Goal: Task Accomplishment & Management: Complete application form

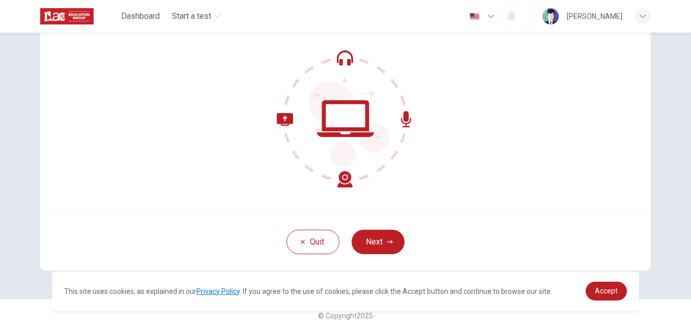
scroll to position [97, 0]
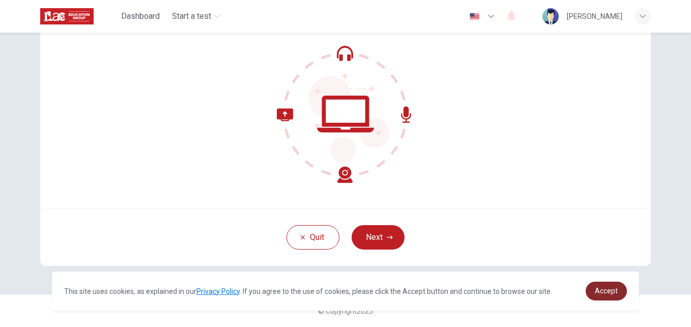
click at [606, 289] on span "Accept" at bounding box center [606, 291] width 23 height 8
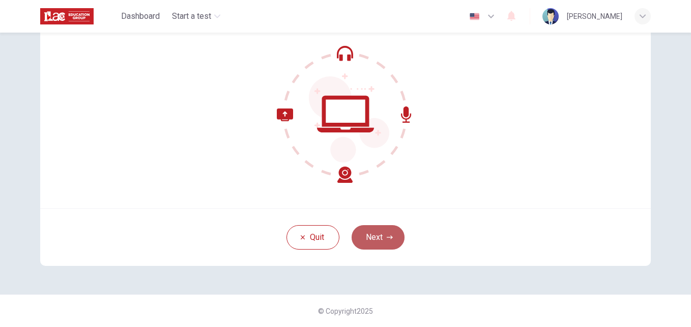
click at [376, 239] on button "Next" at bounding box center [378, 237] width 53 height 24
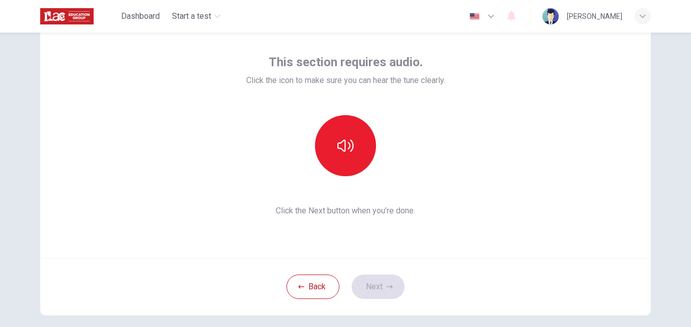
scroll to position [0, 0]
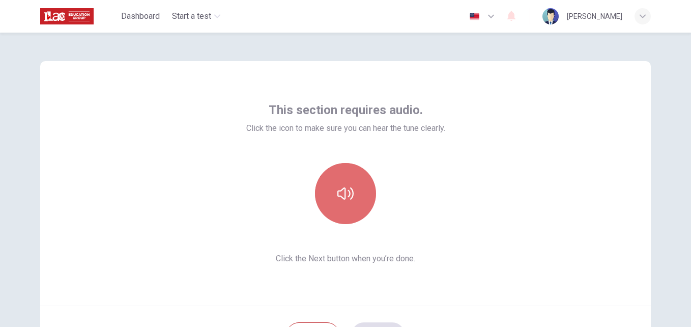
click at [339, 199] on icon "button" at bounding box center [345, 193] width 16 height 16
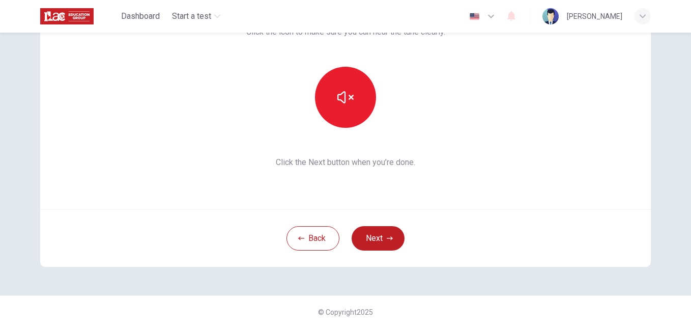
scroll to position [97, 0]
click at [381, 237] on button "Next" at bounding box center [378, 237] width 53 height 24
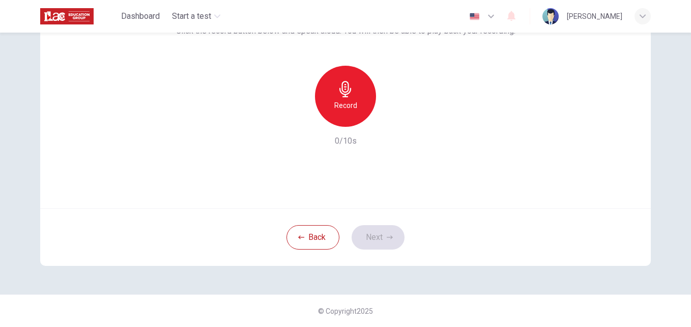
click at [345, 115] on div "Record" at bounding box center [345, 96] width 61 height 61
click at [387, 123] on icon "button" at bounding box center [392, 119] width 10 height 10
click at [373, 234] on button "Next" at bounding box center [378, 237] width 53 height 24
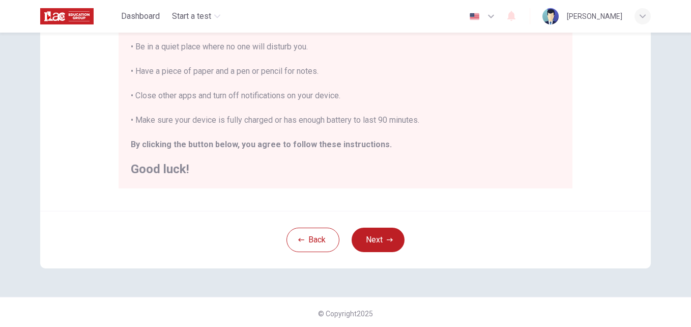
scroll to position [239, 0]
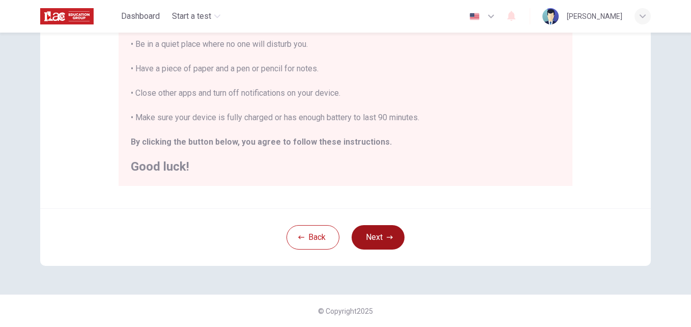
click at [376, 236] on button "Next" at bounding box center [378, 237] width 53 height 24
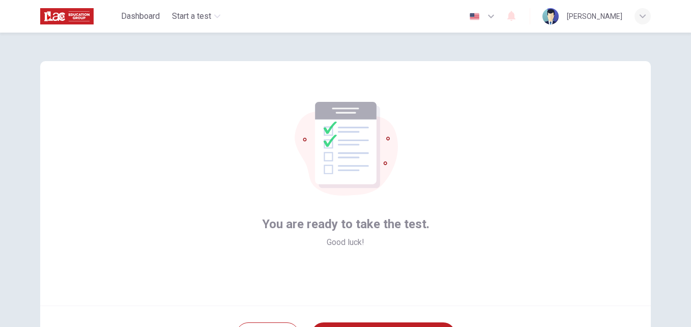
scroll to position [51, 0]
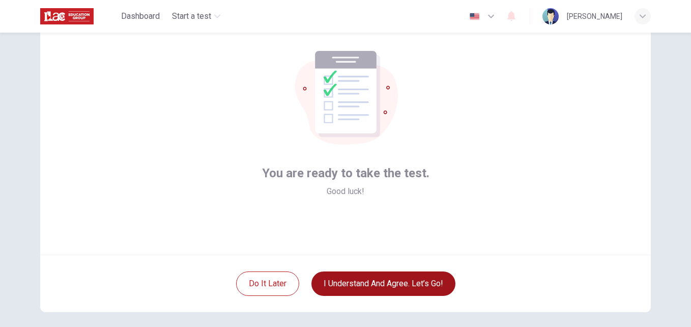
click at [397, 285] on button "I understand and agree. Let’s go!" at bounding box center [384, 283] width 144 height 24
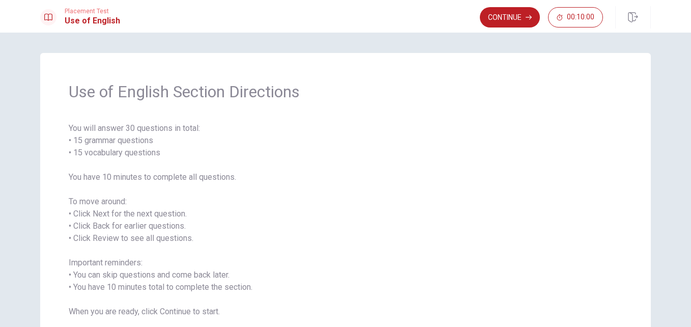
scroll to position [72, 0]
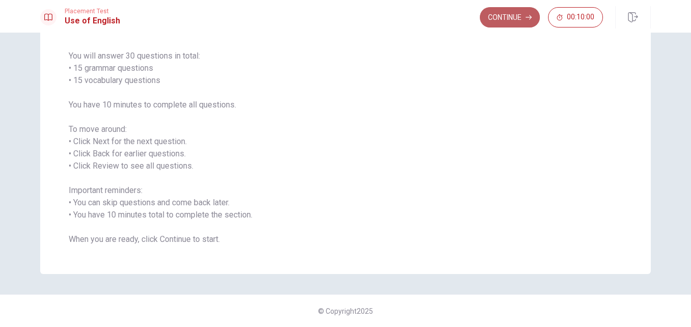
click at [500, 14] on button "Continue" at bounding box center [510, 17] width 60 height 20
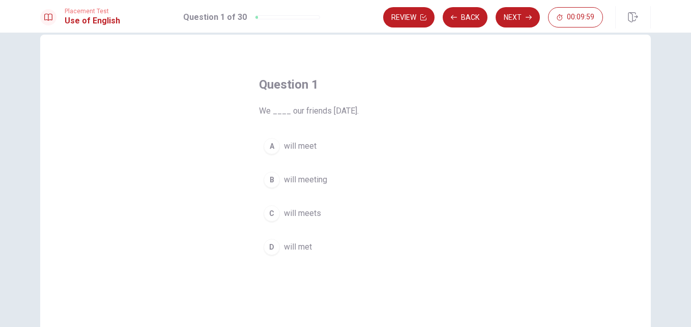
scroll to position [0, 0]
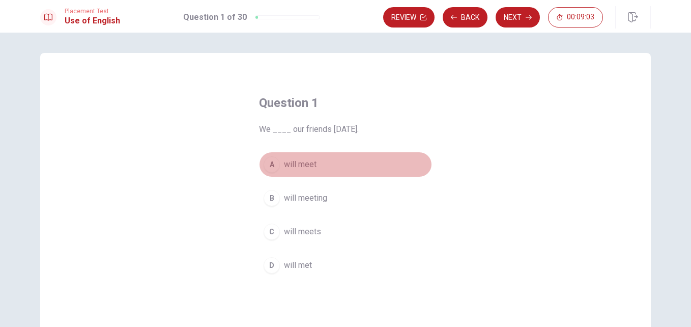
click at [268, 164] on div "A" at bounding box center [272, 164] width 16 height 16
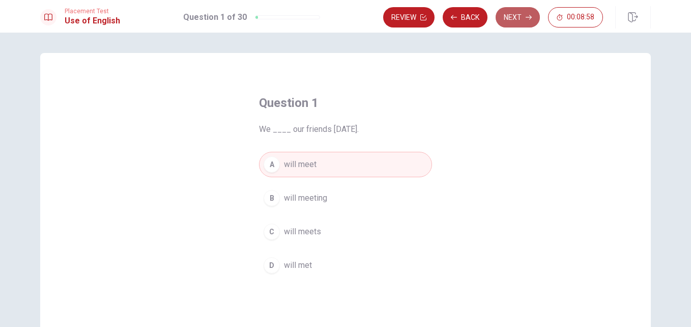
click at [520, 16] on button "Next" at bounding box center [518, 17] width 44 height 20
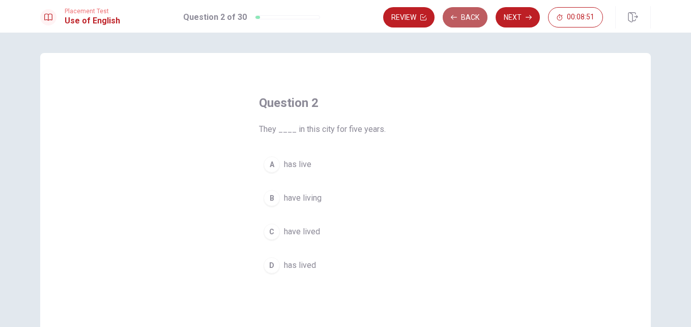
click at [453, 15] on icon "button" at bounding box center [454, 17] width 6 height 6
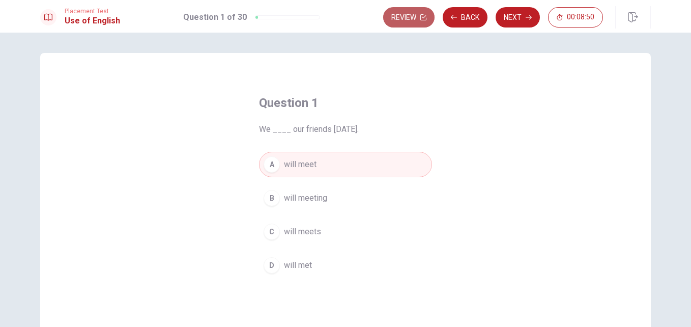
click at [406, 18] on button "Review" at bounding box center [408, 17] width 51 height 20
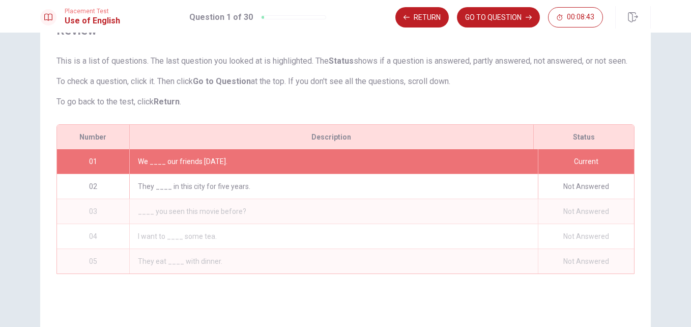
scroll to position [31, 0]
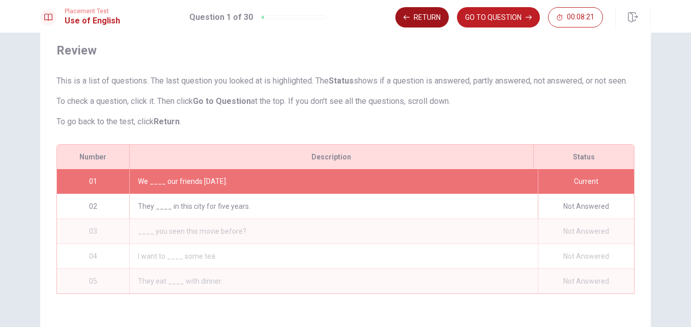
click at [405, 18] on icon "button" at bounding box center [407, 17] width 6 height 5
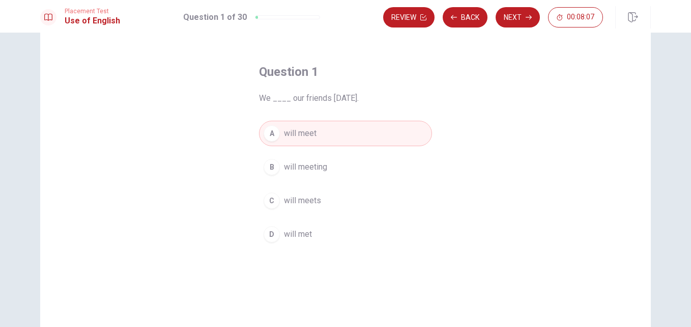
click at [517, 23] on button "Next" at bounding box center [518, 17] width 44 height 20
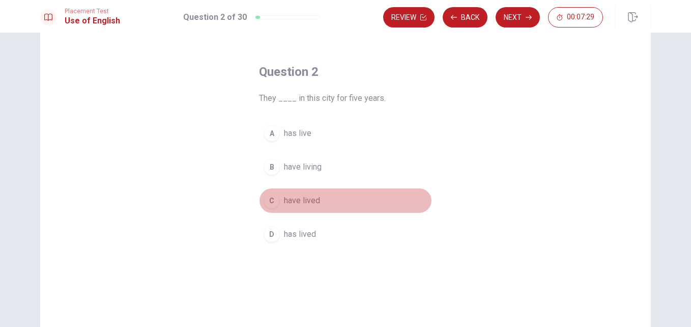
click at [309, 201] on span "have lived" at bounding box center [302, 200] width 36 height 12
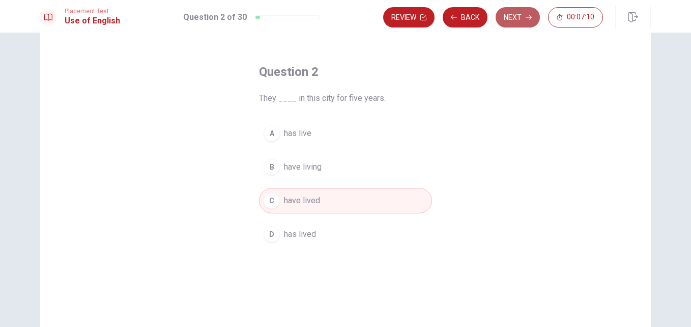
click at [519, 20] on button "Next" at bounding box center [518, 17] width 44 height 20
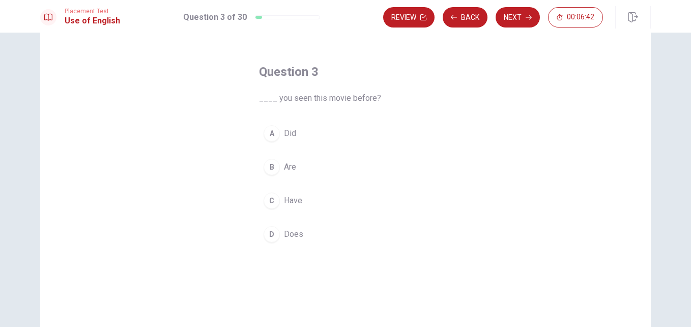
click at [287, 130] on span "Did" at bounding box center [290, 133] width 12 height 12
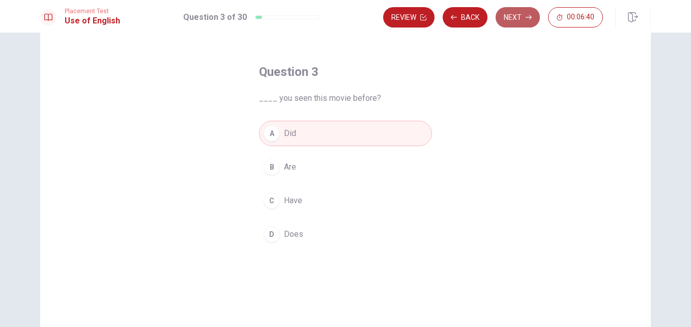
click at [522, 19] on button "Next" at bounding box center [518, 17] width 44 height 20
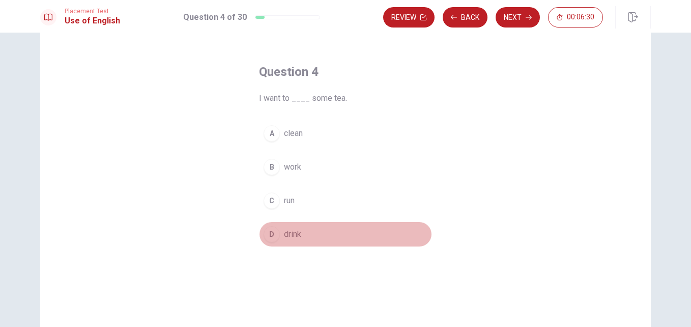
click at [291, 234] on span "drink" at bounding box center [292, 234] width 17 height 12
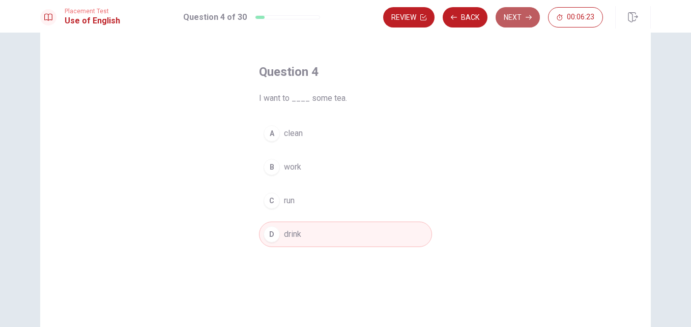
click at [522, 21] on button "Next" at bounding box center [518, 17] width 44 height 20
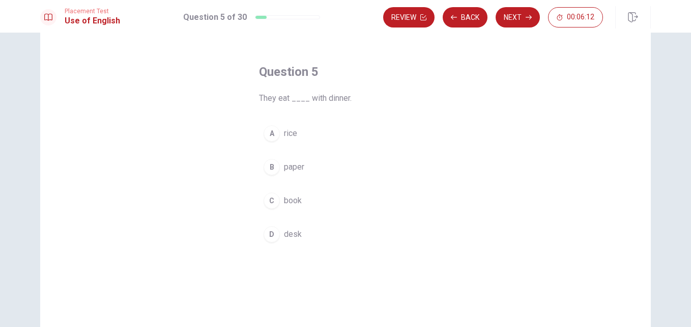
click at [290, 134] on span "rice" at bounding box center [290, 133] width 13 height 12
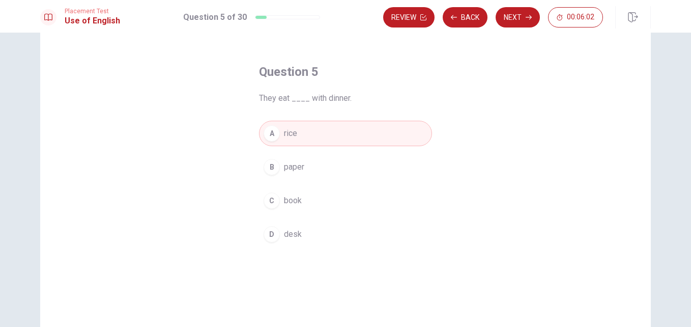
click at [518, 19] on button "Next" at bounding box center [518, 17] width 44 height 20
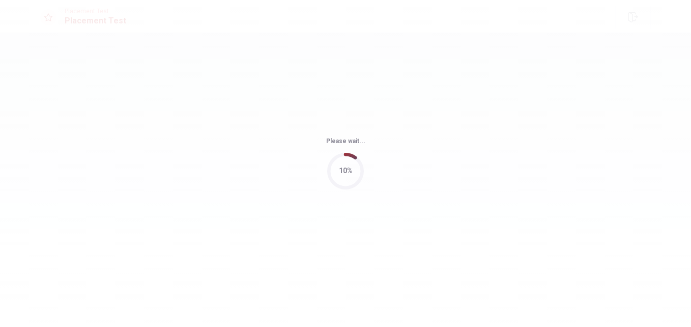
scroll to position [0, 0]
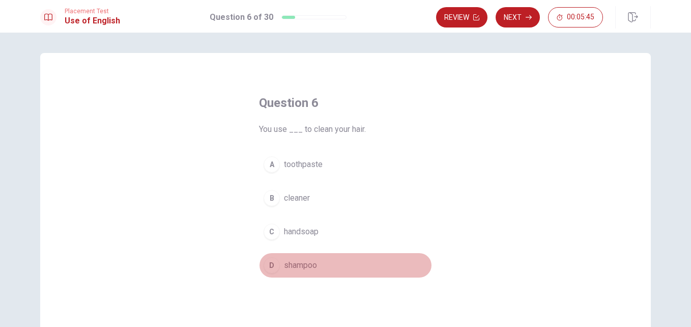
click at [272, 266] on div "D" at bounding box center [272, 265] width 16 height 16
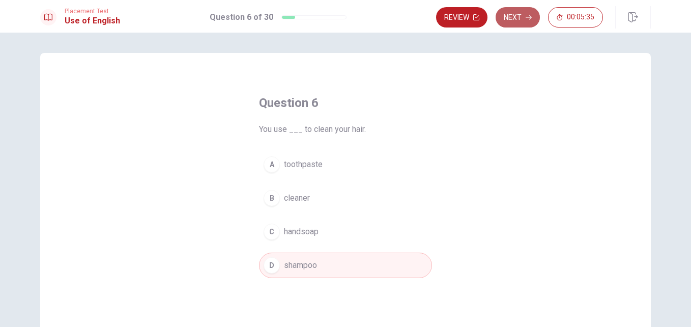
click at [513, 15] on button "Next" at bounding box center [518, 17] width 44 height 20
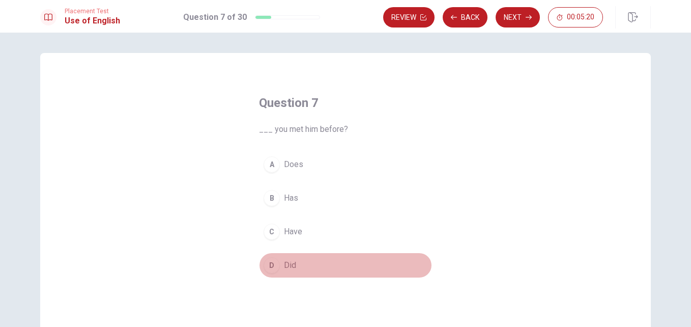
click at [288, 263] on span "Did" at bounding box center [290, 265] width 12 height 12
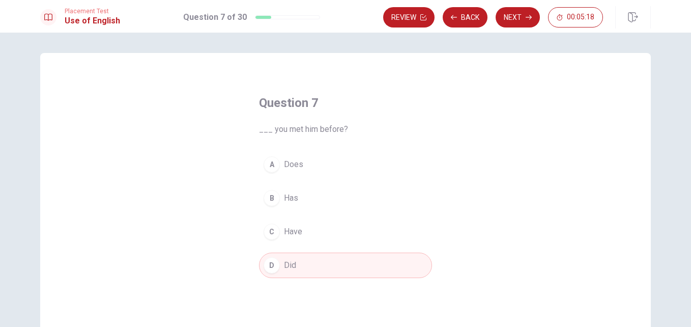
click at [513, 21] on button "Next" at bounding box center [518, 17] width 44 height 20
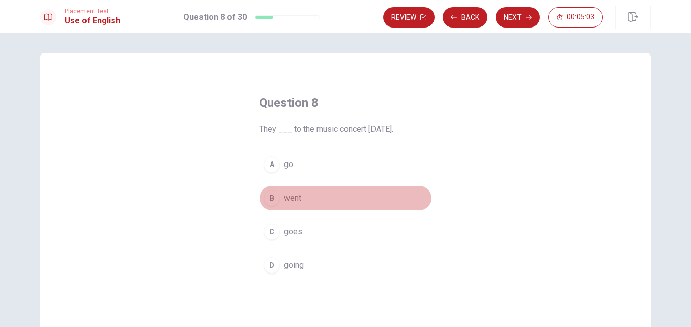
click at [289, 200] on span "went" at bounding box center [292, 198] width 17 height 12
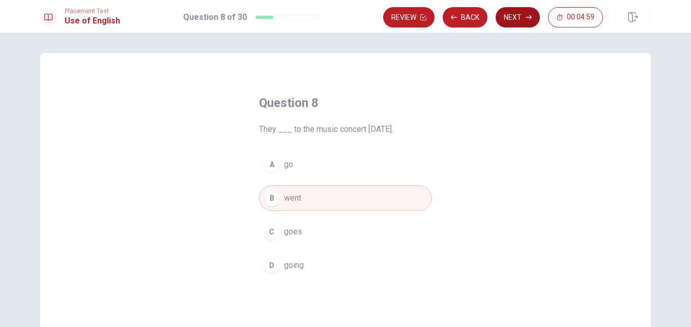
click at [524, 17] on button "Next" at bounding box center [518, 17] width 44 height 20
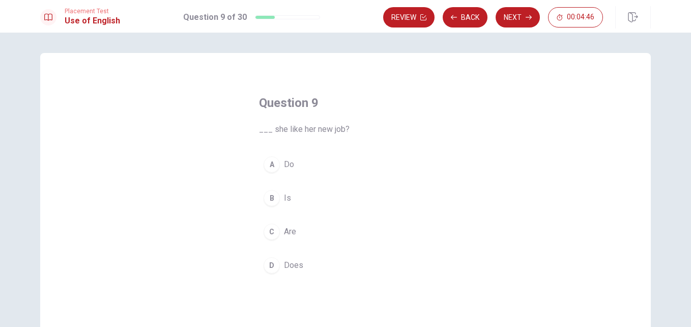
click at [269, 268] on div "D" at bounding box center [272, 265] width 16 height 16
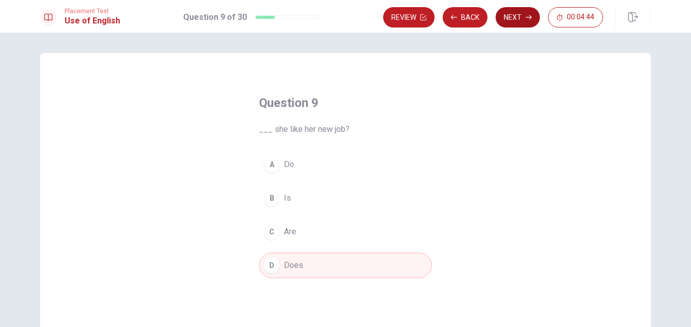
click at [531, 16] on icon "button" at bounding box center [529, 17] width 6 height 6
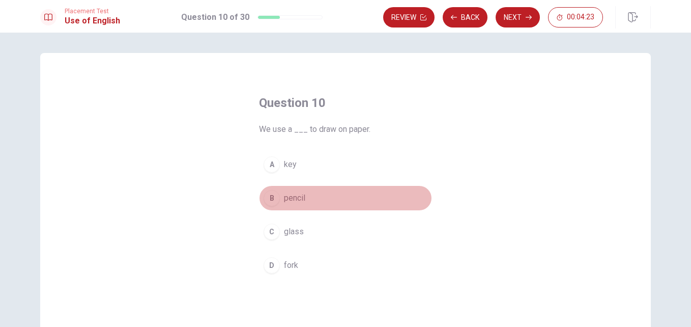
click at [270, 201] on div "B" at bounding box center [272, 198] width 16 height 16
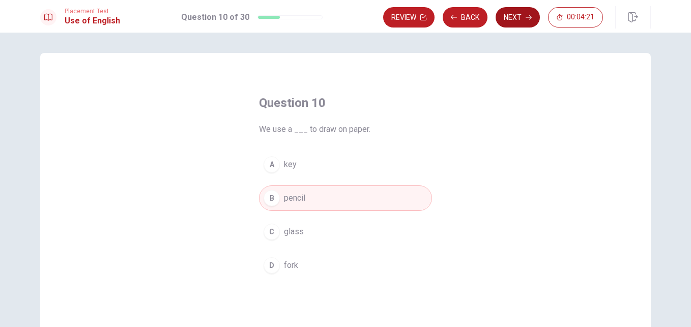
click at [513, 18] on button "Next" at bounding box center [518, 17] width 44 height 20
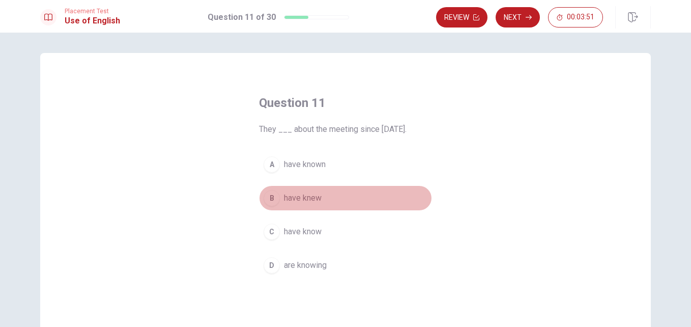
click at [301, 199] on span "have knew" at bounding box center [303, 198] width 38 height 12
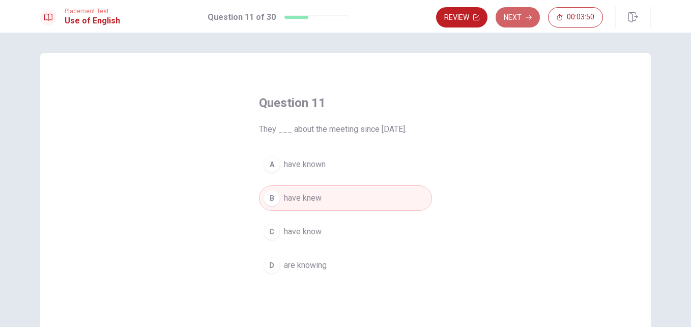
click at [527, 18] on icon "button" at bounding box center [529, 17] width 6 height 6
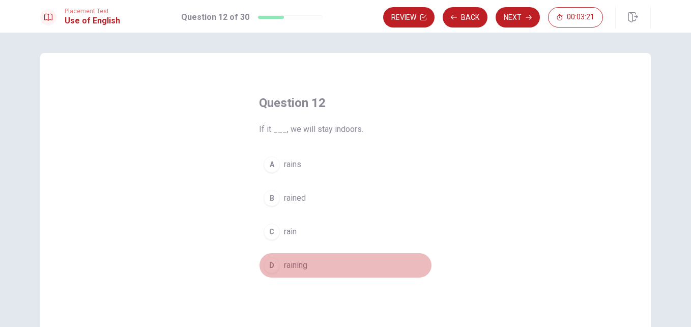
drag, startPoint x: 296, startPoint y: 268, endPoint x: 296, endPoint y: 262, distance: 6.6
click at [296, 266] on span "raining" at bounding box center [295, 265] width 23 height 12
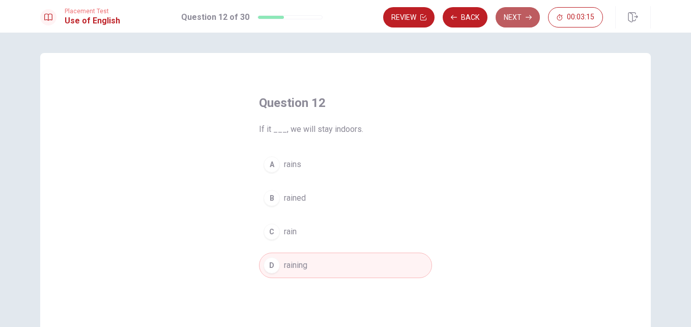
click at [519, 17] on button "Next" at bounding box center [518, 17] width 44 height 20
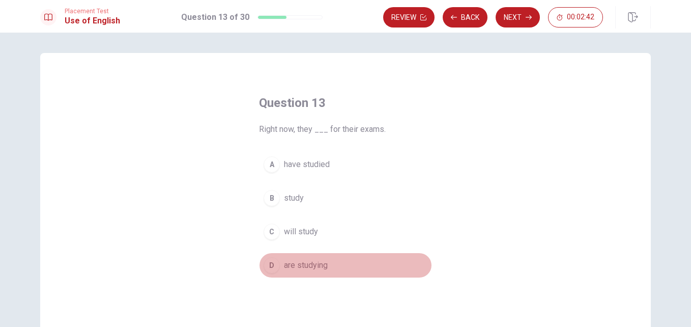
click at [273, 265] on div "D" at bounding box center [272, 265] width 16 height 16
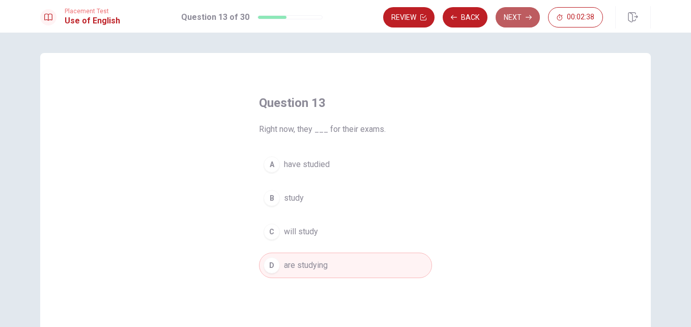
click at [513, 18] on button "Next" at bounding box center [518, 17] width 44 height 20
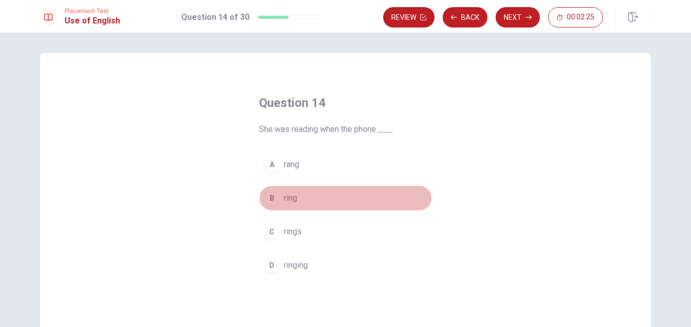
click at [270, 201] on div "B" at bounding box center [272, 198] width 16 height 16
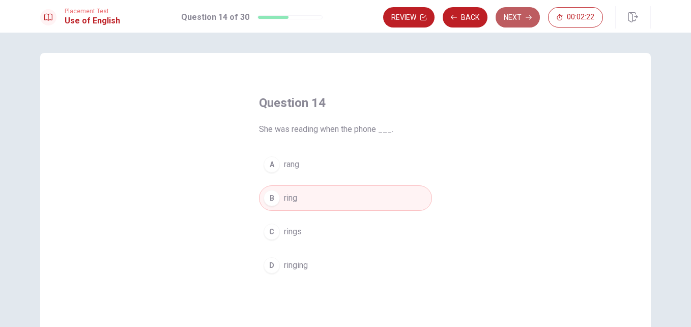
click at [513, 18] on button "Next" at bounding box center [518, 17] width 44 height 20
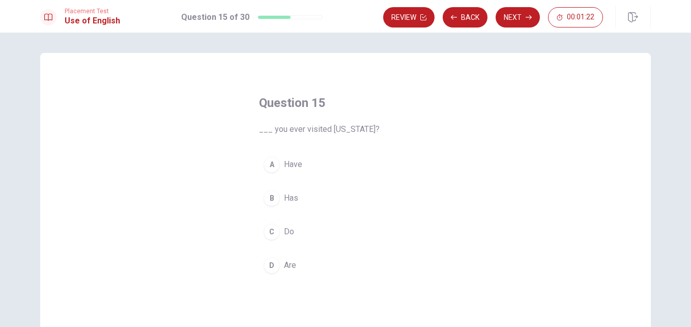
drag, startPoint x: 277, startPoint y: 227, endPoint x: 287, endPoint y: 197, distance: 31.2
click at [276, 227] on button "C Do" at bounding box center [345, 231] width 173 height 25
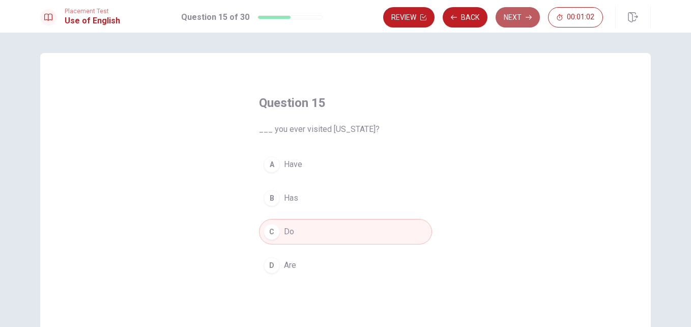
click at [511, 20] on button "Next" at bounding box center [518, 17] width 44 height 20
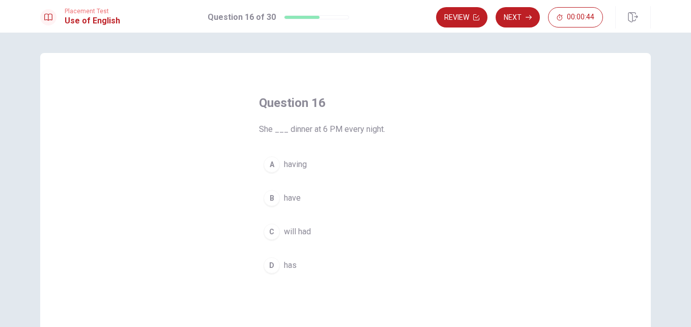
click at [268, 231] on div "C" at bounding box center [272, 231] width 16 height 16
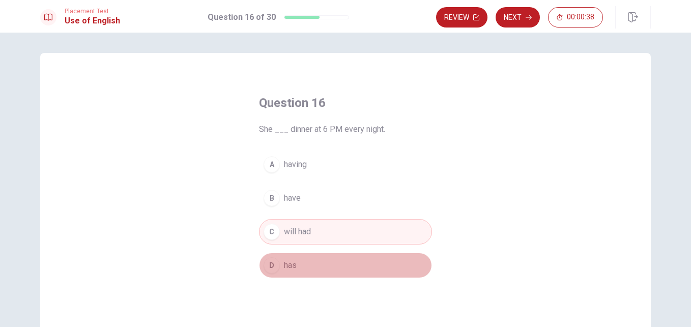
drag, startPoint x: 267, startPoint y: 265, endPoint x: 268, endPoint y: 260, distance: 5.6
click at [268, 264] on div "D" at bounding box center [272, 265] width 16 height 16
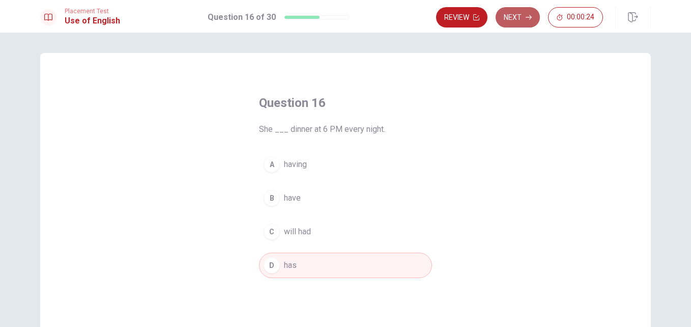
click at [511, 20] on button "Next" at bounding box center [518, 17] width 44 height 20
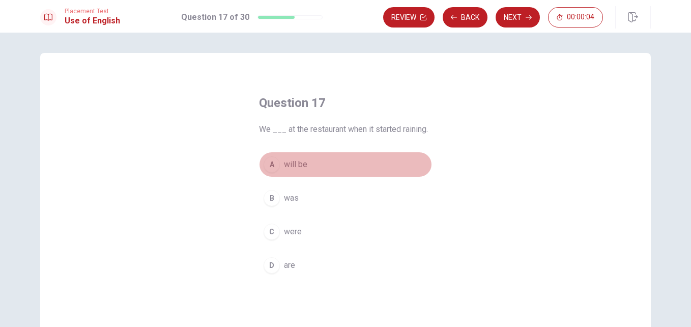
click at [271, 171] on div "A" at bounding box center [272, 164] width 16 height 16
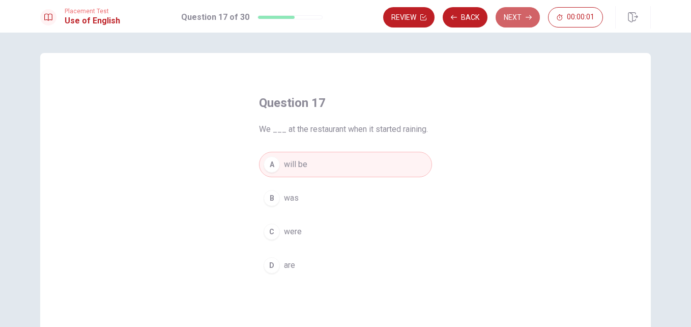
click at [516, 19] on button "Next" at bounding box center [518, 17] width 44 height 20
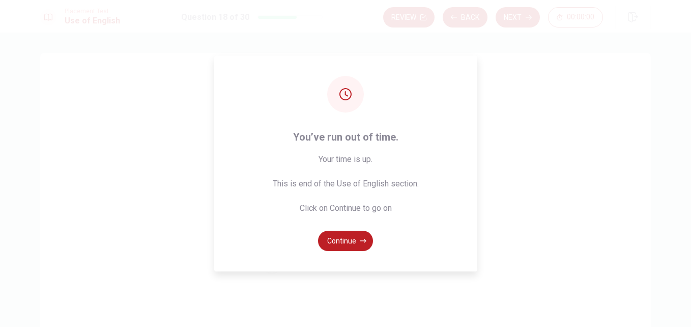
click at [343, 243] on button "Continue" at bounding box center [345, 241] width 55 height 20
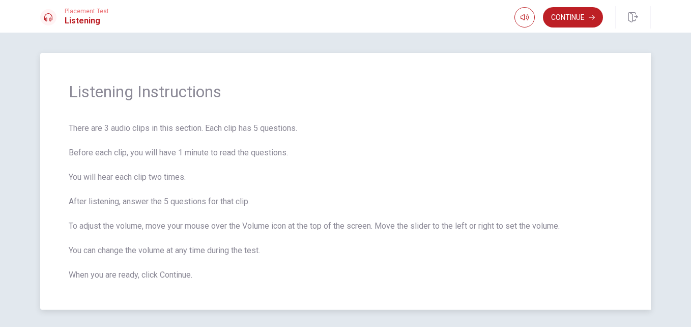
scroll to position [36, 0]
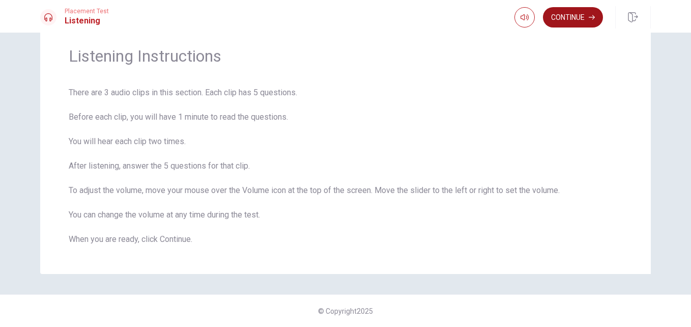
click at [574, 18] on button "Continue" at bounding box center [573, 17] width 60 height 20
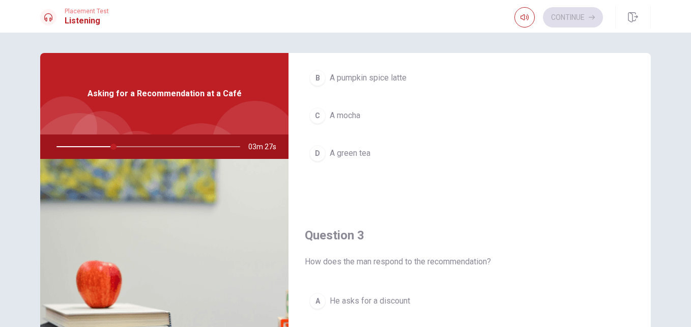
scroll to position [254, 0]
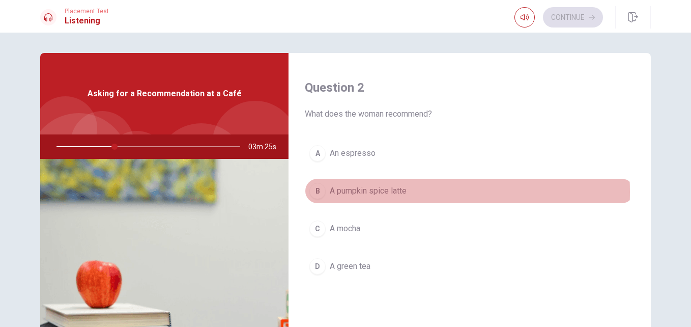
click at [370, 192] on span "A pumpkin spice latte" at bounding box center [368, 191] width 77 height 12
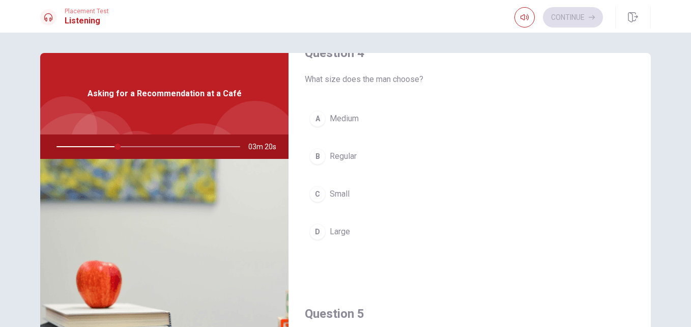
scroll to position [814, 0]
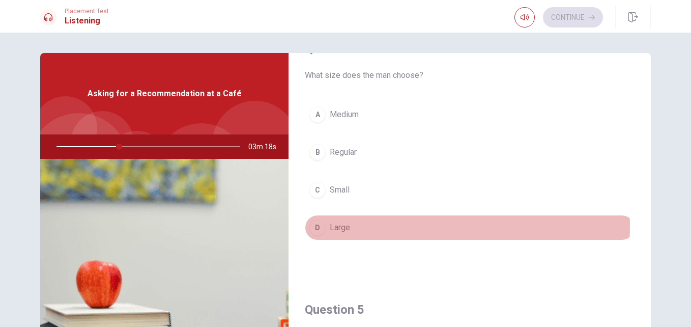
click at [336, 224] on span "Large" at bounding box center [340, 227] width 20 height 12
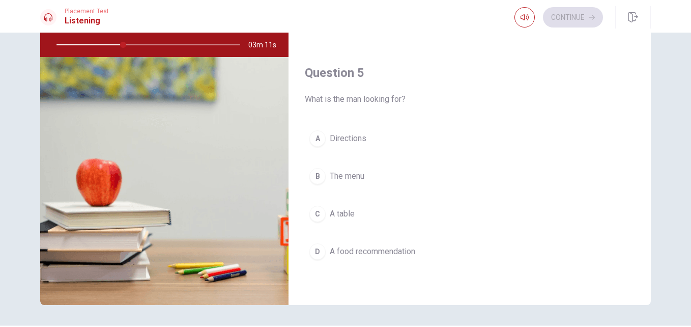
scroll to position [133, 0]
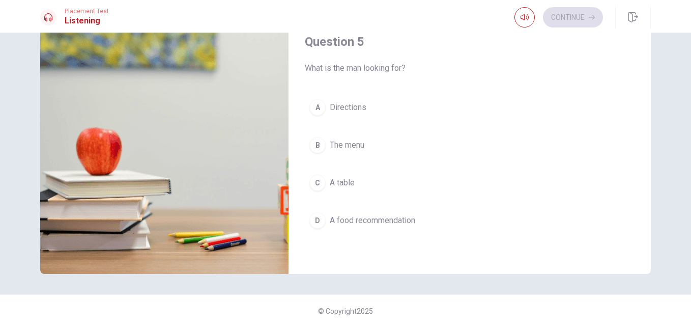
click at [346, 220] on span "A food recommendation" at bounding box center [373, 220] width 86 height 12
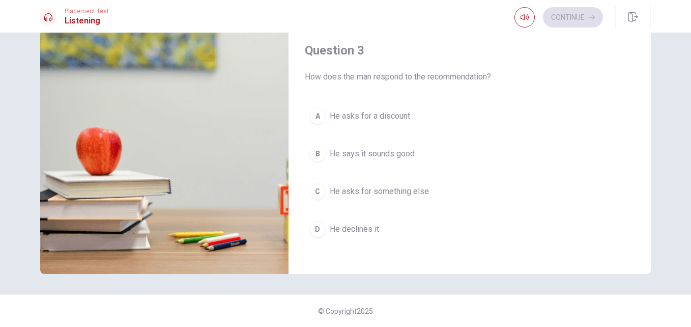
scroll to position [440, 0]
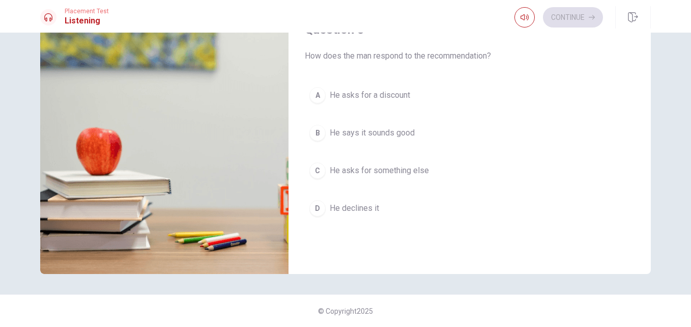
click at [316, 133] on div "B" at bounding box center [317, 133] width 16 height 16
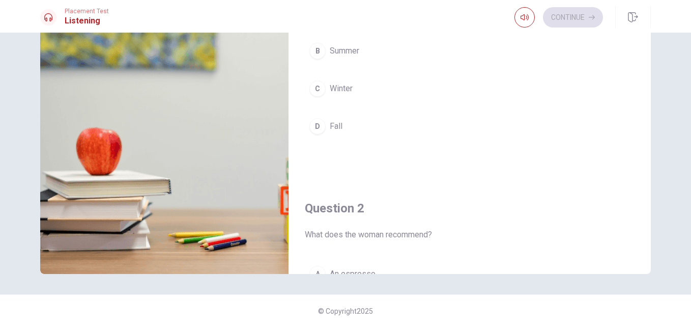
scroll to position [0, 0]
click at [321, 92] on div "C" at bounding box center [317, 89] width 16 height 16
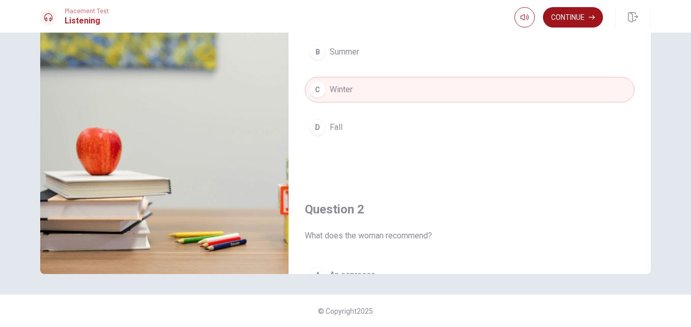
click at [573, 14] on button "Continue" at bounding box center [573, 17] width 60 height 20
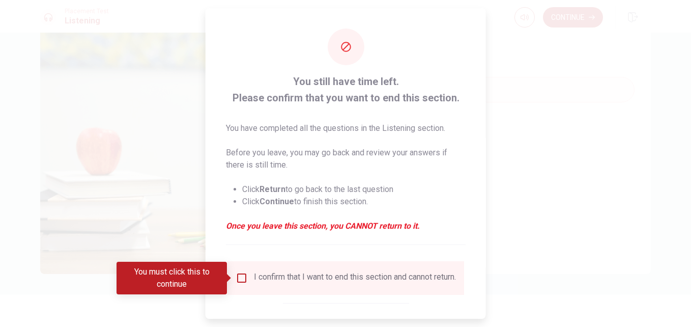
click at [239, 278] on input "You must click this to continue" at bounding box center [242, 278] width 12 height 12
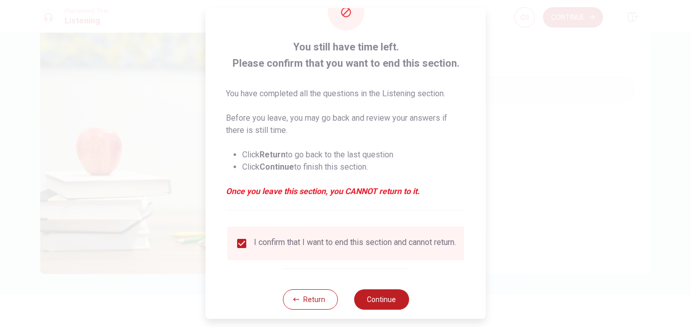
scroll to position [53, 0]
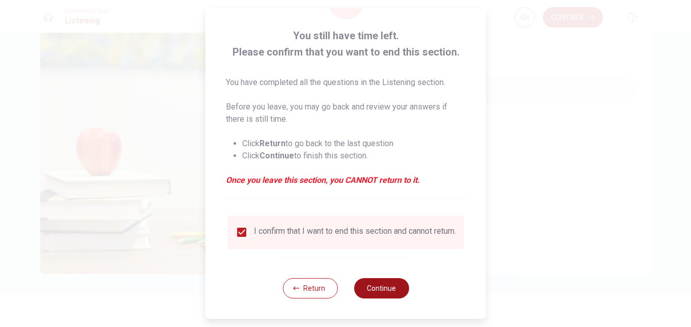
click at [380, 287] on button "Continue" at bounding box center [381, 288] width 55 height 20
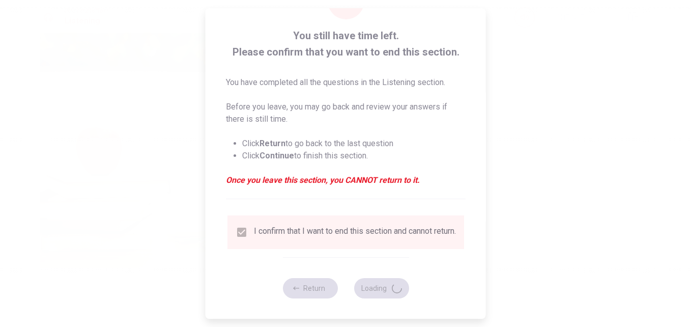
type input "57"
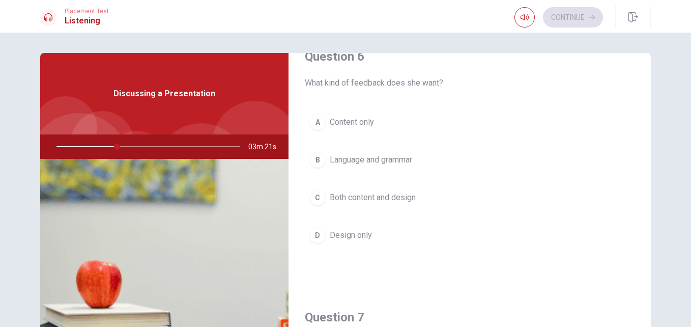
scroll to position [0, 0]
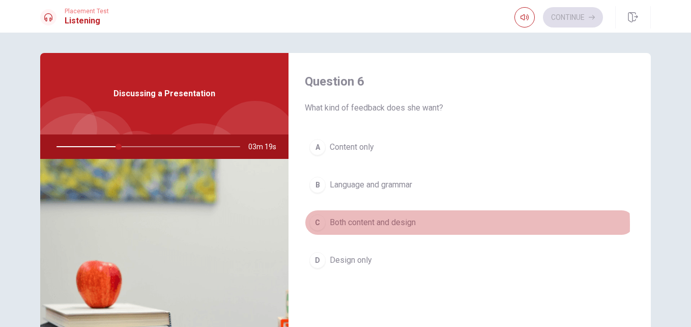
click at [370, 224] on span "Both content and design" at bounding box center [373, 222] width 86 height 12
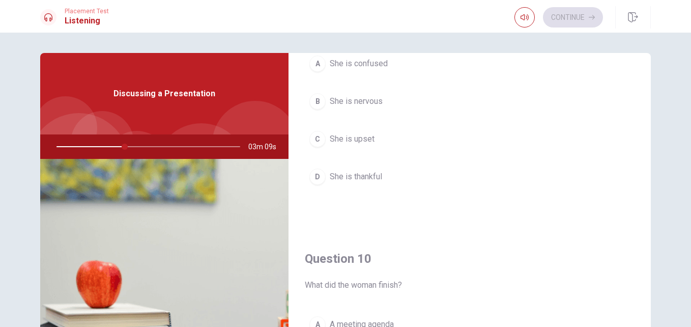
scroll to position [916, 0]
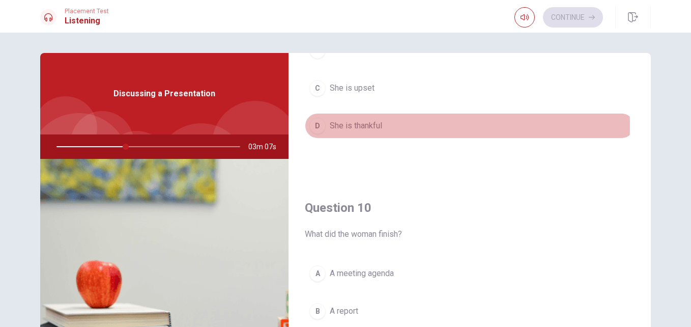
click at [365, 126] on span "She is thankful" at bounding box center [356, 126] width 52 height 12
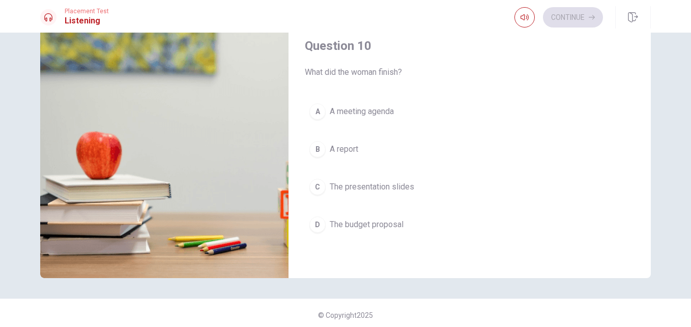
scroll to position [133, 0]
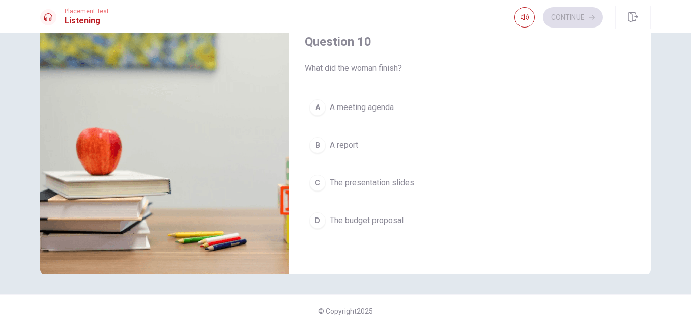
click at [347, 146] on span "A report" at bounding box center [344, 145] width 29 height 12
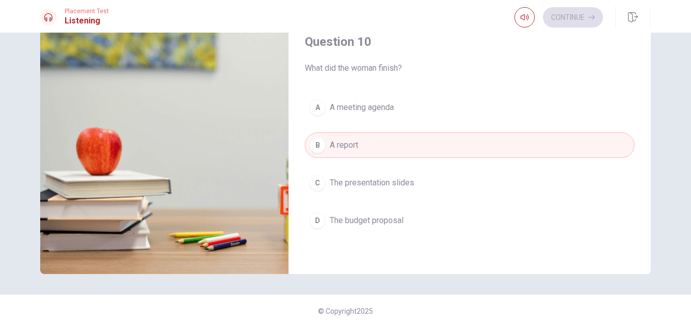
click at [386, 183] on span "The presentation slides" at bounding box center [372, 183] width 84 height 12
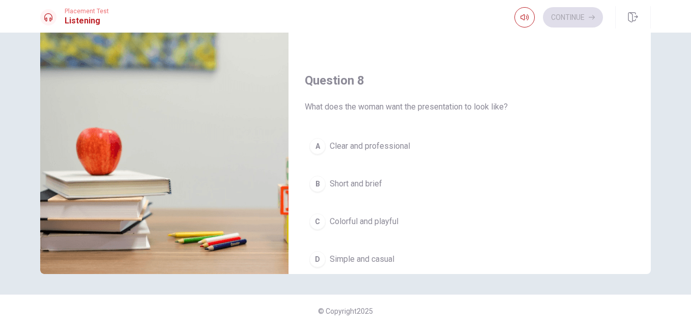
scroll to position [440, 0]
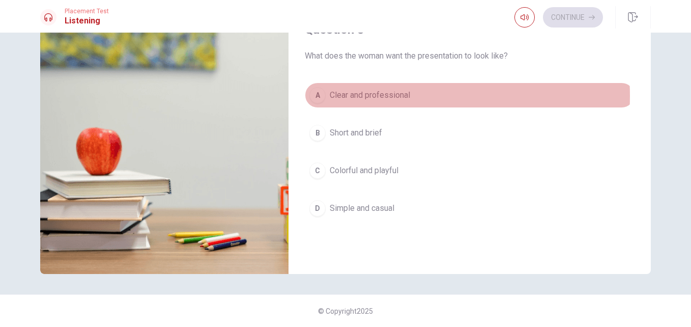
click at [370, 96] on span "Clear and professional" at bounding box center [370, 95] width 80 height 12
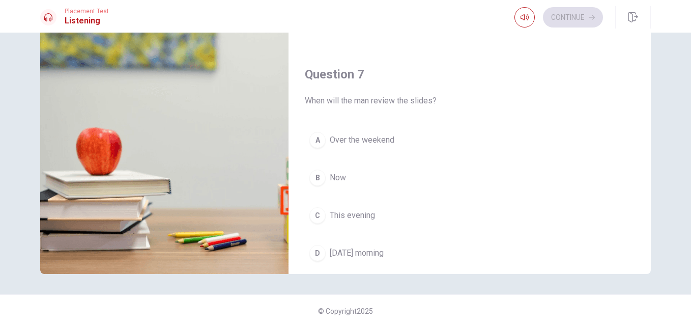
scroll to position [186, 0]
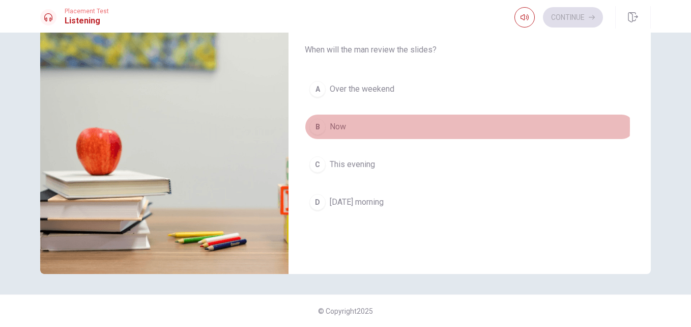
click at [335, 126] on span "Now" at bounding box center [338, 127] width 16 height 12
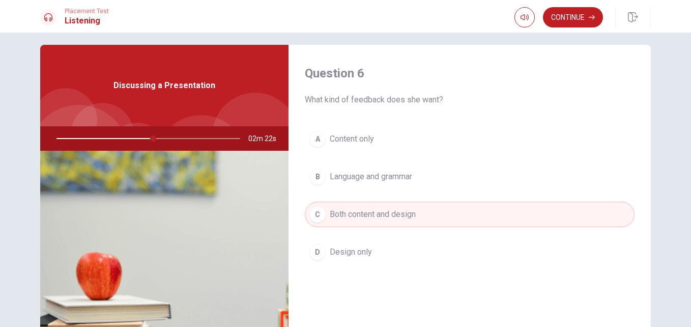
scroll to position [0, 0]
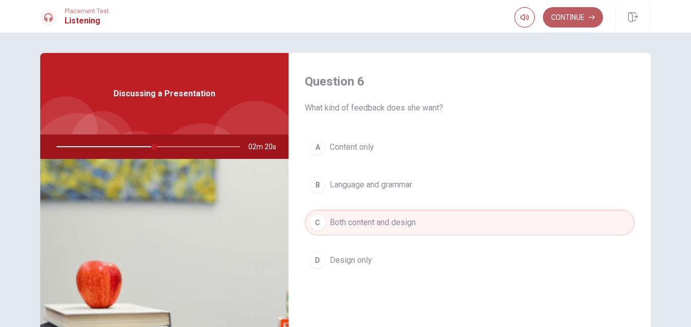
click at [591, 15] on icon "button" at bounding box center [592, 17] width 6 height 6
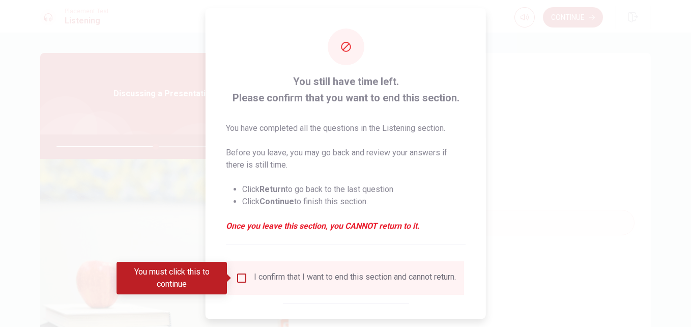
click at [242, 278] on input "You must click this to continue" at bounding box center [242, 278] width 12 height 12
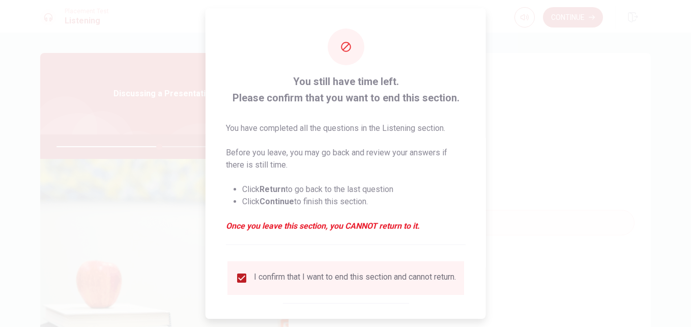
click at [577, 16] on div at bounding box center [345, 163] width 691 height 327
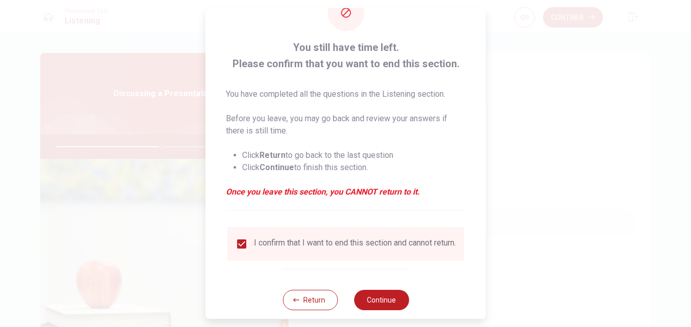
scroll to position [53, 0]
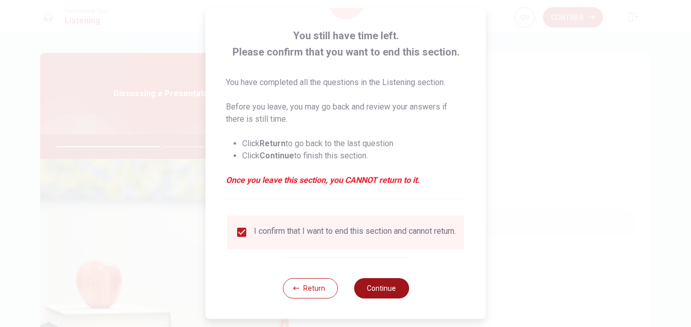
click at [371, 286] on button "Continue" at bounding box center [381, 288] width 55 height 20
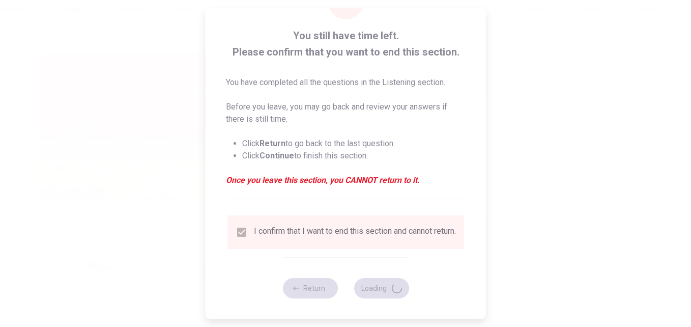
type input "58"
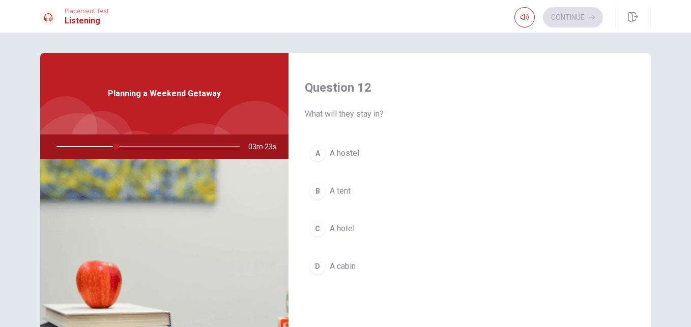
scroll to position [305, 0]
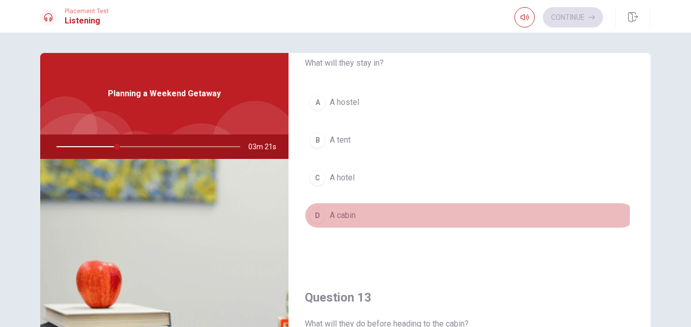
drag, startPoint x: 335, startPoint y: 213, endPoint x: 350, endPoint y: 217, distance: 15.3
click at [336, 213] on span "A cabin" at bounding box center [343, 215] width 26 height 12
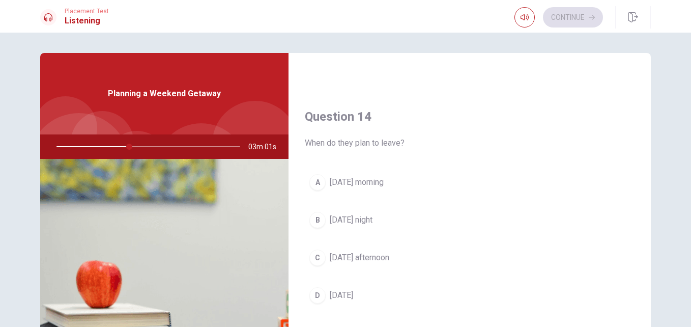
scroll to position [763, 0]
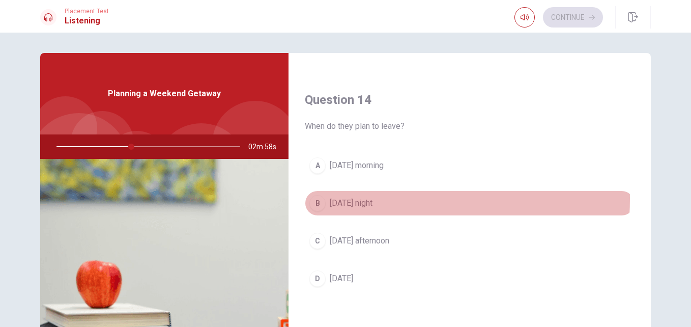
click at [358, 199] on span "[DATE] night" at bounding box center [351, 203] width 43 height 12
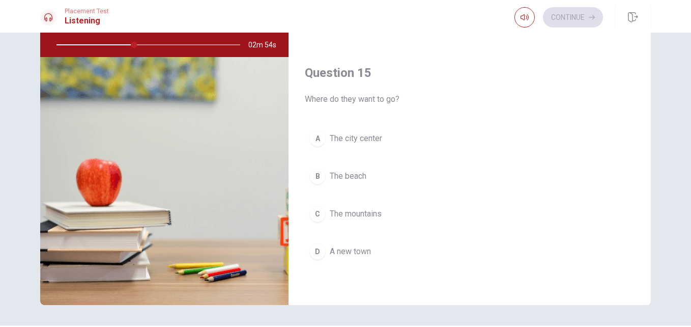
scroll to position [133, 0]
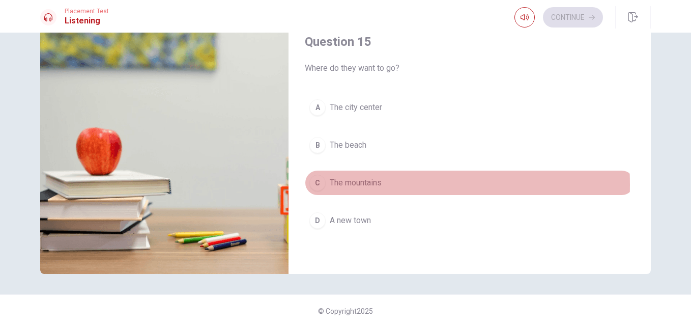
click at [341, 184] on span "The mountains" at bounding box center [356, 183] width 52 height 12
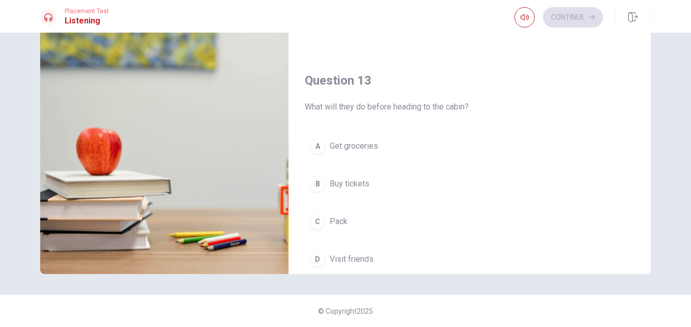
scroll to position [440, 0]
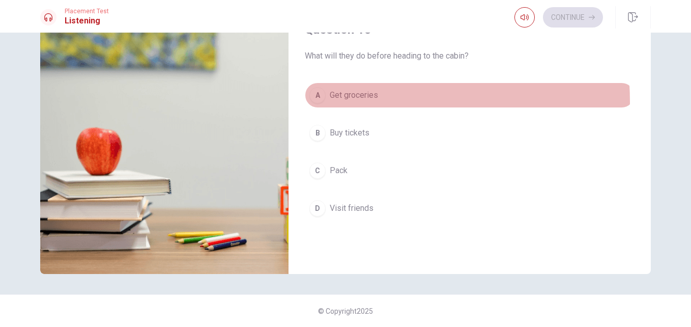
click at [355, 101] on button "A Get groceries" at bounding box center [470, 94] width 330 height 25
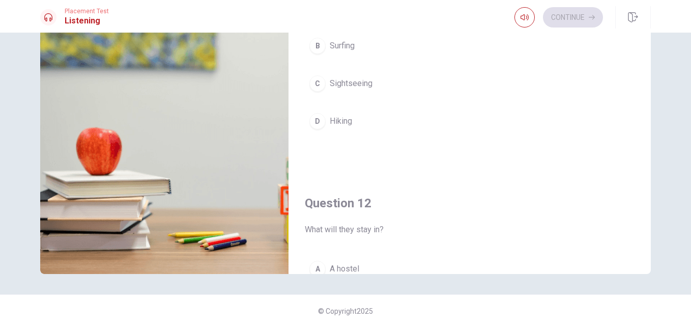
scroll to position [0, 0]
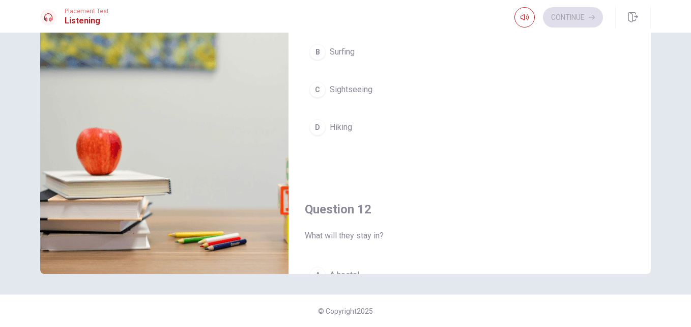
click at [345, 125] on span "Hiking" at bounding box center [341, 127] width 22 height 12
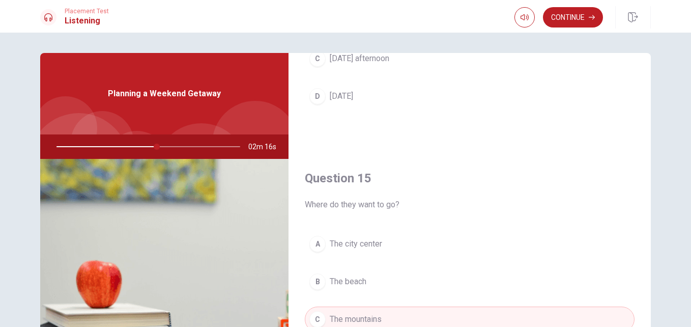
scroll to position [949, 0]
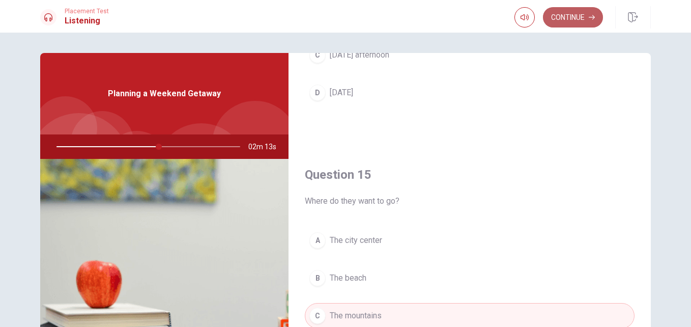
click at [568, 12] on button "Continue" at bounding box center [573, 17] width 60 height 20
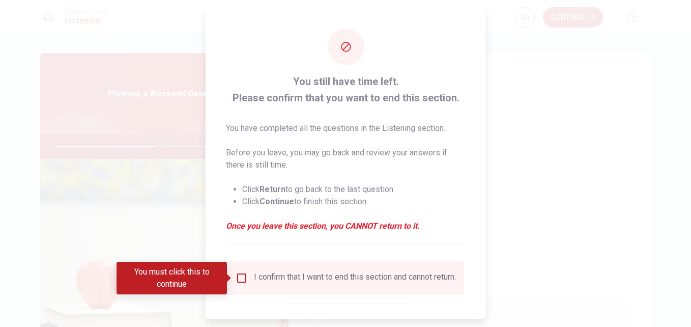
click at [240, 278] on input "You must click this to continue" at bounding box center [242, 278] width 12 height 12
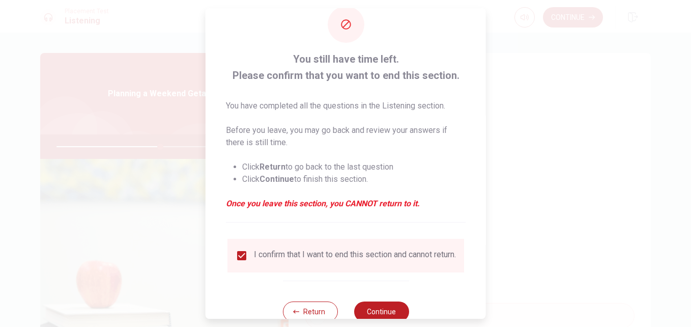
scroll to position [53, 0]
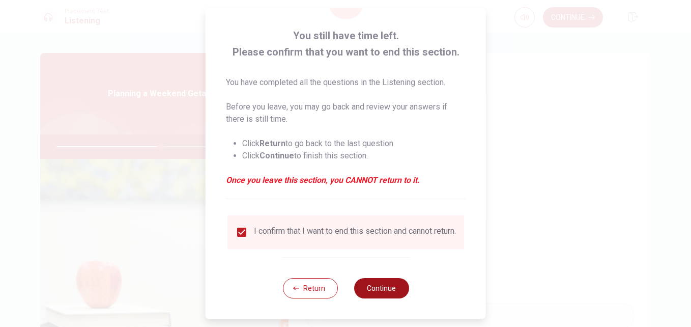
click at [391, 282] on button "Continue" at bounding box center [381, 288] width 55 height 20
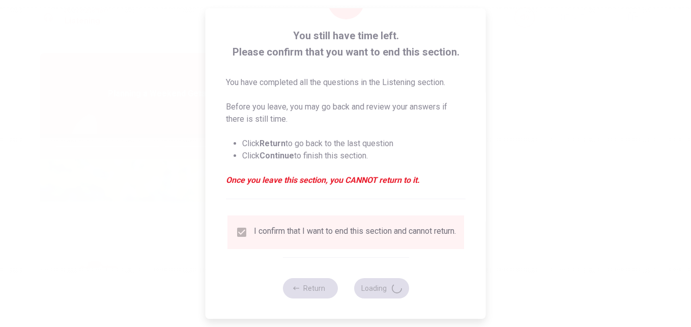
type input "58"
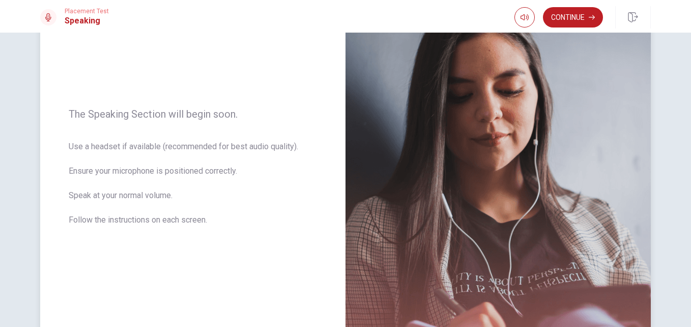
scroll to position [153, 0]
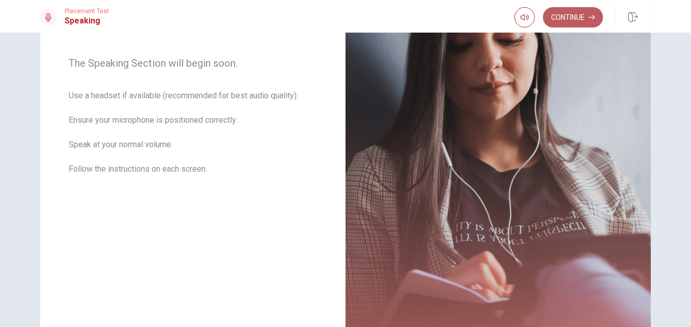
click at [567, 21] on button "Continue" at bounding box center [573, 17] width 60 height 20
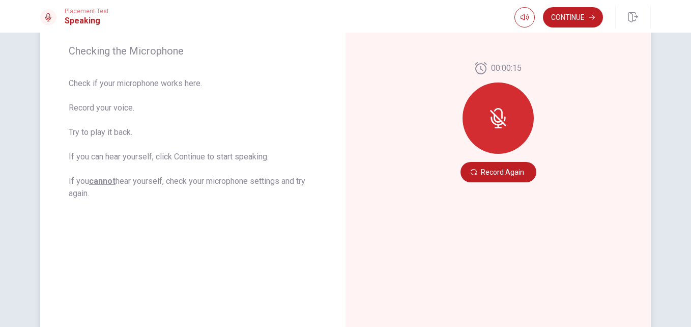
click at [496, 136] on div at bounding box center [498, 117] width 71 height 71
click at [494, 120] on icon at bounding box center [498, 118] width 20 height 20
click at [494, 171] on button "Record Again" at bounding box center [499, 172] width 76 height 20
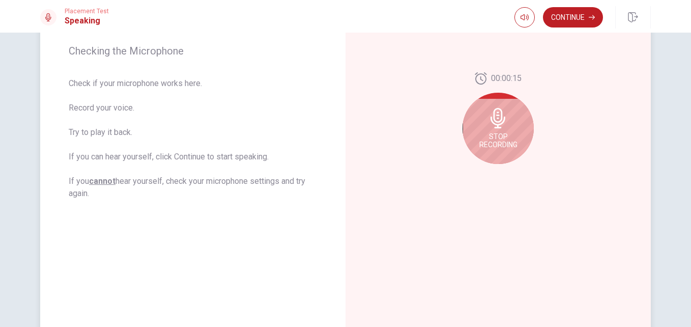
click at [491, 139] on span "Stop Recording" at bounding box center [498, 140] width 38 height 16
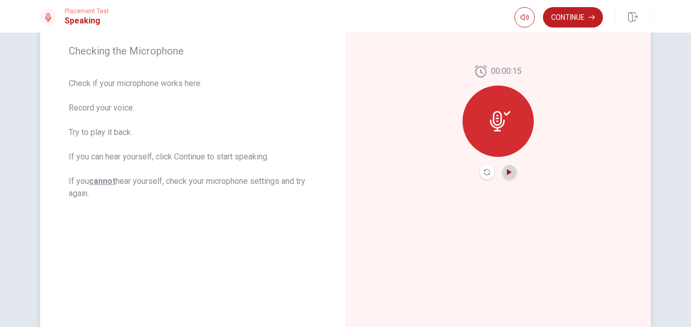
click at [507, 173] on icon "Play Audio" at bounding box center [509, 172] width 5 height 6
click at [484, 171] on icon "Record Again" at bounding box center [487, 172] width 6 height 6
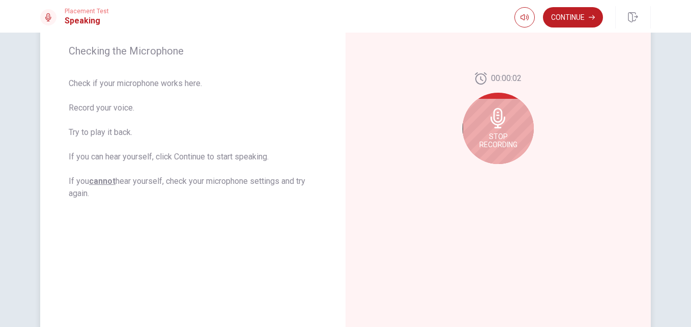
drag, startPoint x: 483, startPoint y: 145, endPoint x: 489, endPoint y: 145, distance: 6.1
click at [484, 144] on span "Stop Recording" at bounding box center [498, 140] width 38 height 16
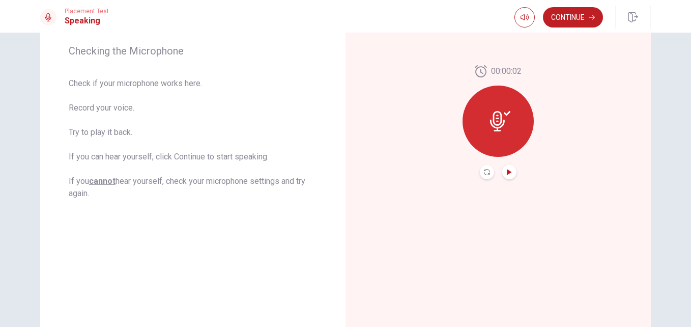
click at [506, 170] on icon "Play Audio" at bounding box center [509, 172] width 6 height 6
click at [577, 17] on button "Continue" at bounding box center [573, 17] width 60 height 20
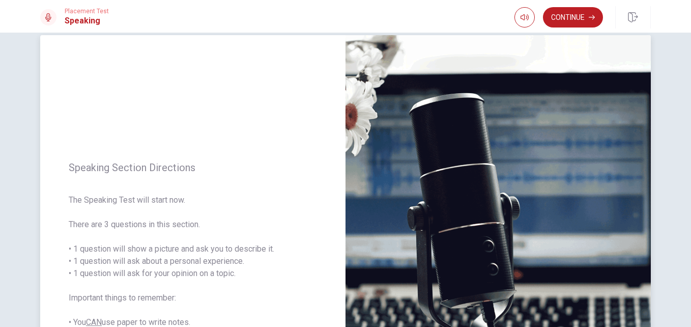
scroll to position [0, 0]
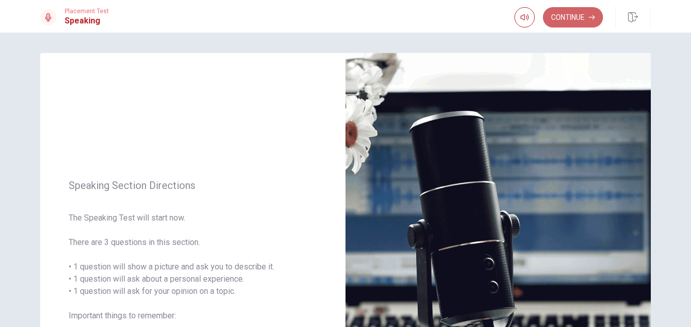
click at [562, 20] on button "Continue" at bounding box center [573, 17] width 60 height 20
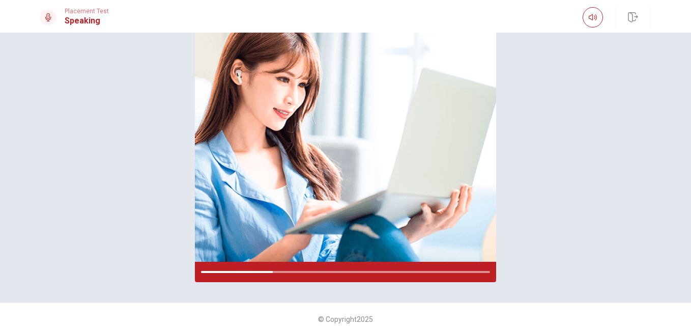
scroll to position [120, 0]
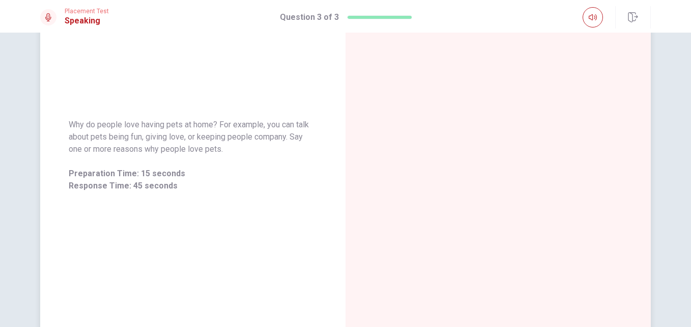
click at [389, 165] on div at bounding box center [498, 155] width 305 height 444
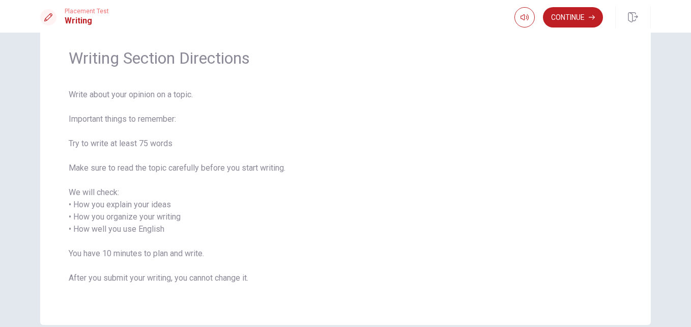
scroll to position [84, 0]
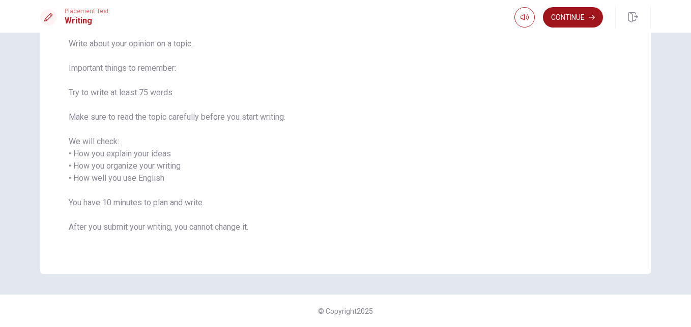
click at [587, 20] on button "Continue" at bounding box center [573, 17] width 60 height 20
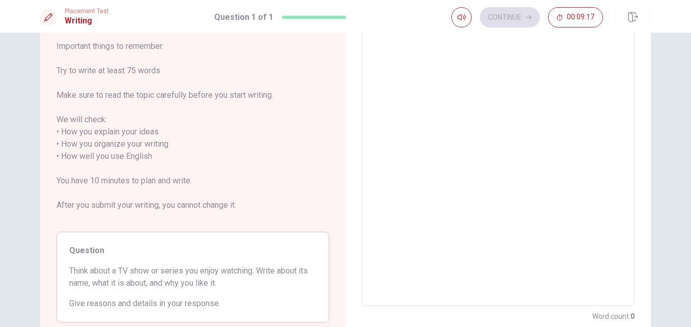
scroll to position [100, 0]
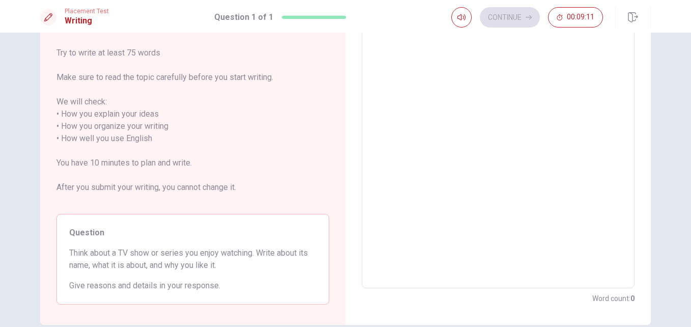
click at [395, 107] on textarea at bounding box center [498, 138] width 259 height 282
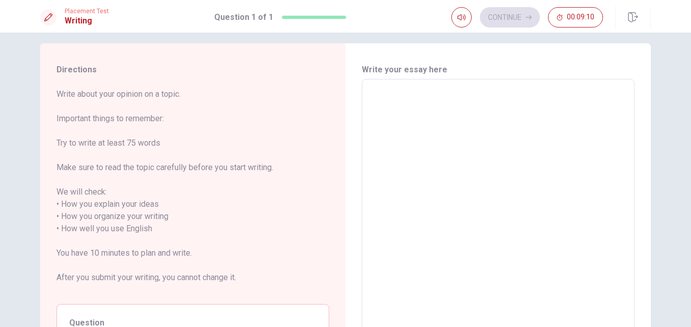
scroll to position [0, 0]
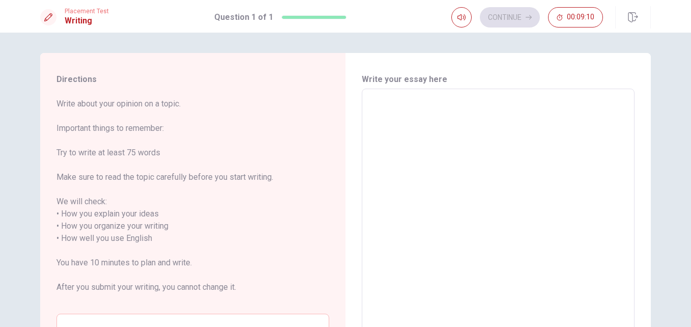
click at [406, 123] on textarea at bounding box center [498, 238] width 259 height 282
type textarea "t"
type textarea "x"
type textarea "th"
type textarea "x"
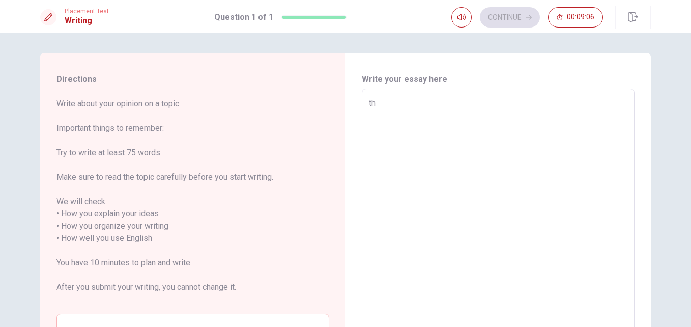
type textarea "the"
type textarea "x"
type textarea "the"
type textarea "x"
type textarea "the"
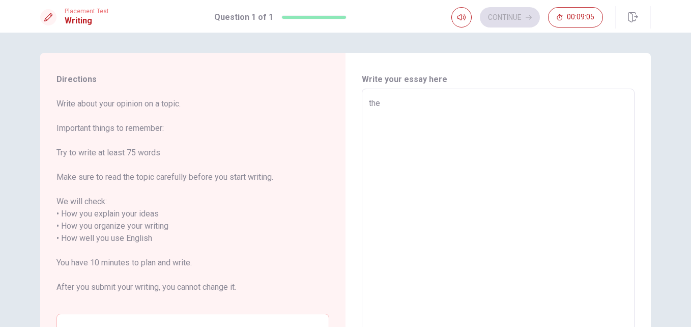
type textarea "x"
type textarea "th"
type textarea "x"
type textarea "t"
type textarea "x"
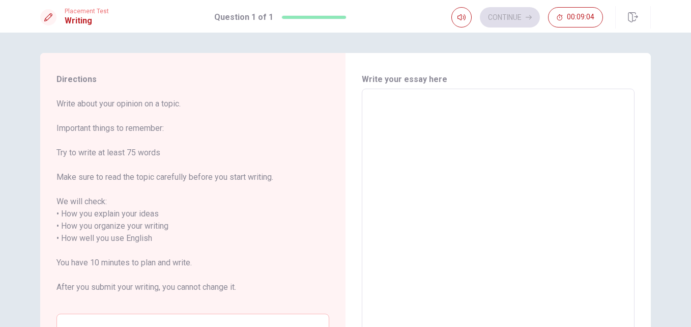
type textarea "y"
type textarea "x"
type textarea "m"
type textarea "x"
type textarea "my"
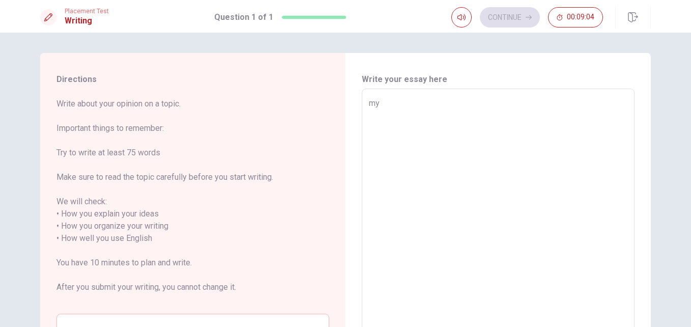
type textarea "x"
type textarea "my"
type textarea "x"
type textarea "my f"
type textarea "x"
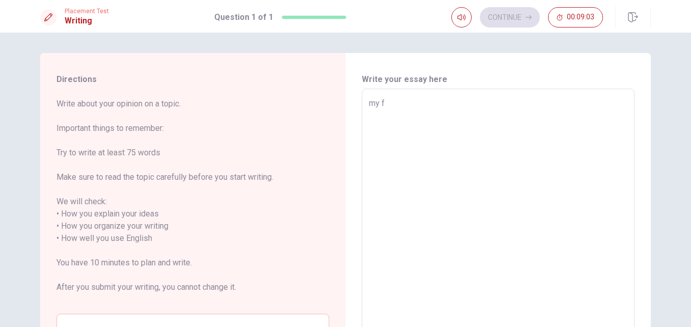
type textarea "my fa"
type textarea "x"
type textarea "my fav"
type textarea "x"
type textarea "my favo"
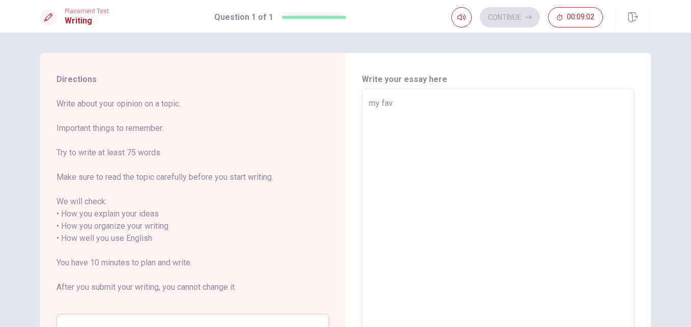
type textarea "x"
type textarea "my favor"
type textarea "x"
type textarea "my favori"
type textarea "x"
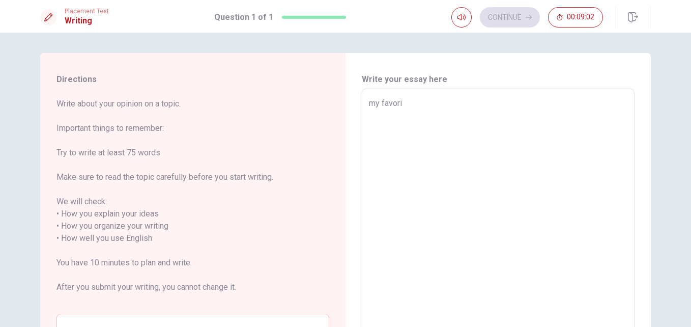
type textarea "my favorit"
type textarea "x"
type textarea "my favorite"
type textarea "x"
type textarea "my favorite"
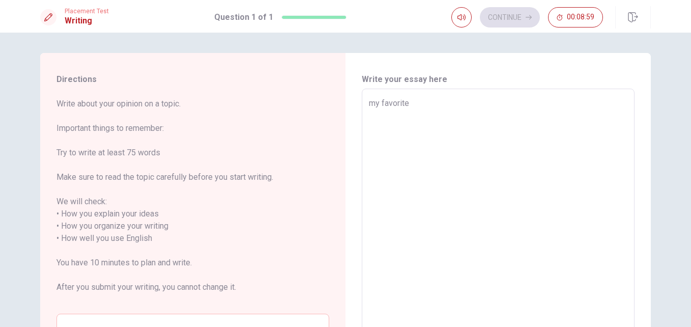
type textarea "x"
type textarea "my favorite s"
type textarea "x"
type textarea "my favorite se"
type textarea "x"
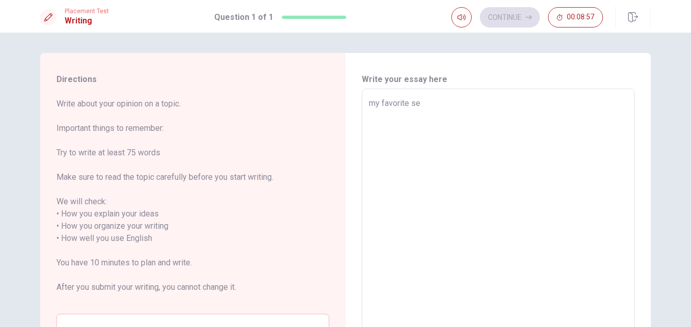
type textarea "my favorite ser"
type textarea "x"
type textarea "my favorite seri"
type textarea "x"
type textarea "my favorite serie"
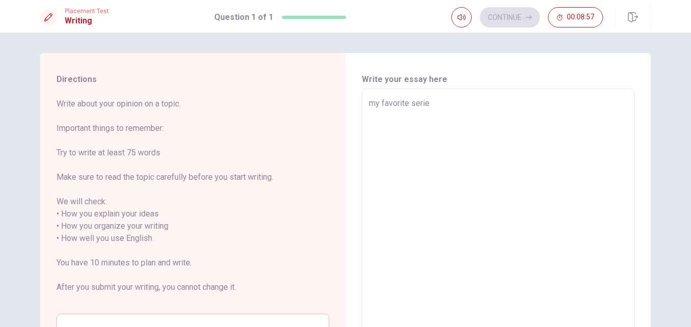
type textarea "x"
type textarea "my favorite series"
type textarea "x"
type textarea "my favorite serie"
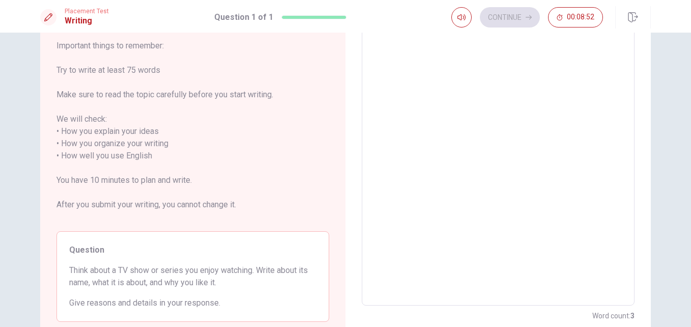
scroll to position [51, 0]
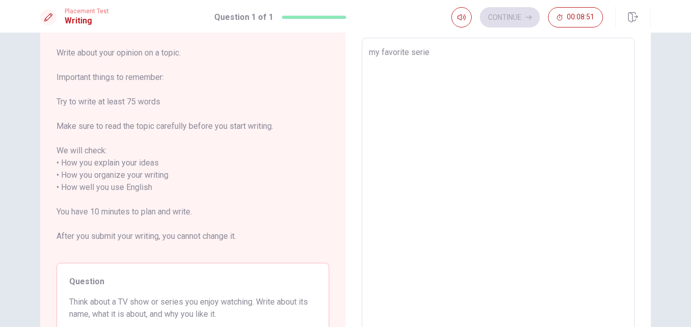
type textarea "x"
type textarea "my favorite serie"
type textarea "x"
type textarea "my favorite serie i"
type textarea "x"
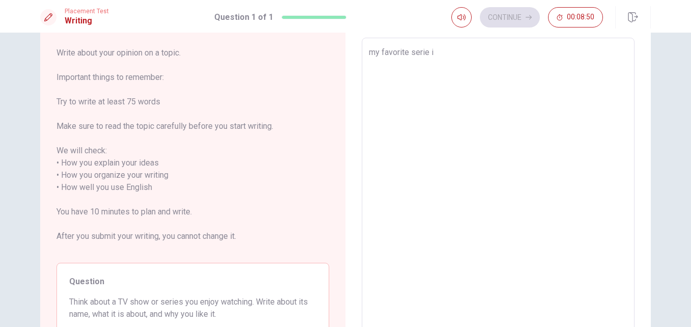
type textarea "my favorite serie is"
type textarea "x"
type textarea "my favorite serie is"
type textarea "x"
type textarea "my favorite serie is w"
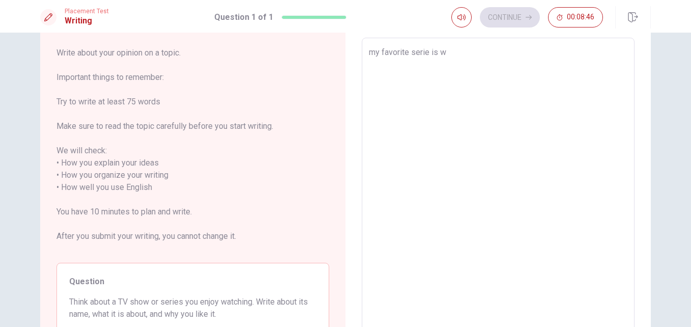
type textarea "x"
type textarea "my favorite serie is we"
type textarea "x"
type textarea "my favorite serie is [PERSON_NAME]"
type textarea "x"
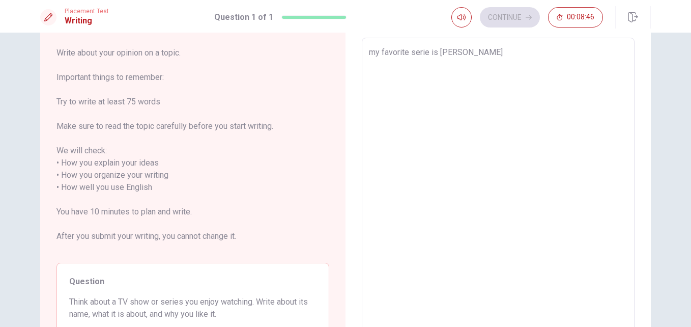
type textarea "my favorite serie is [PERSON_NAME]"
type textarea "x"
type textarea "my favorite serie is wenes"
type textarea "x"
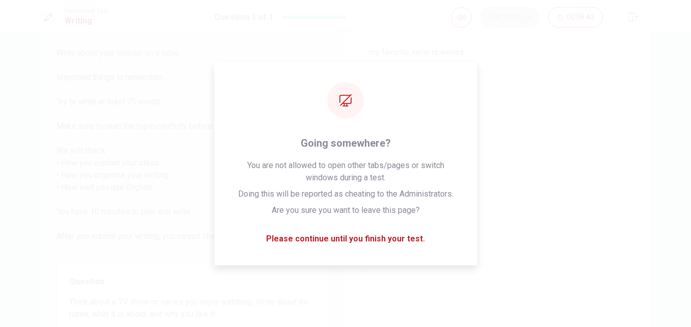
type textarea "my favorite serie is [DATE]"
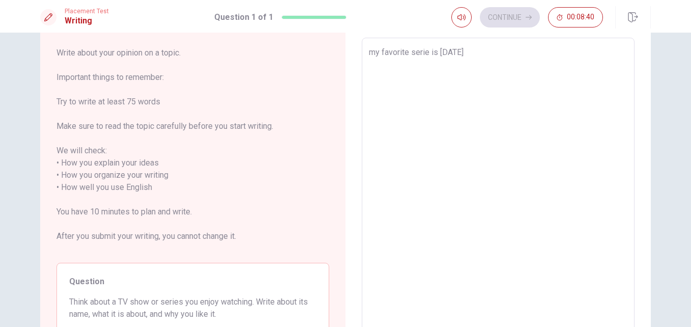
click at [494, 64] on textarea "my favorite serie is [DATE]" at bounding box center [498, 187] width 259 height 282
type textarea "x"
type textarea "my favorite serie is [DATE]!"
type textarea "x"
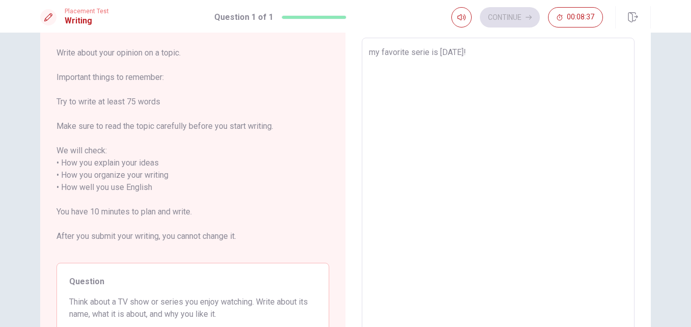
type textarea "my favorite serie is [DATE]"
type textarea "x"
type textarea "my favorite serie is [DATE])"
type textarea "x"
type textarea "my favorite serie is [DATE]"
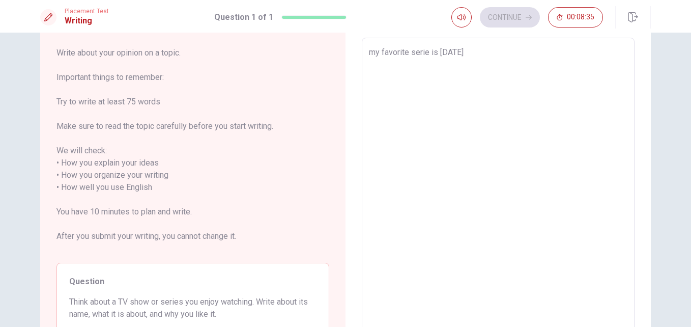
type textarea "x"
type textarea "my favorite serie is [DATE]+"
type textarea "x"
type textarea "my favorite serie is [DATE]"
type textarea "x"
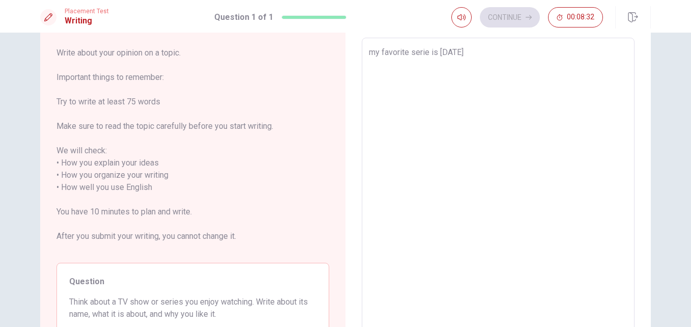
type textarea "my favorite serie is [DATE]."
type textarea "x"
type textarea "my favorite serie is [DATE]."
type textarea "x"
type textarea "my favorite serie is [DATE]. b"
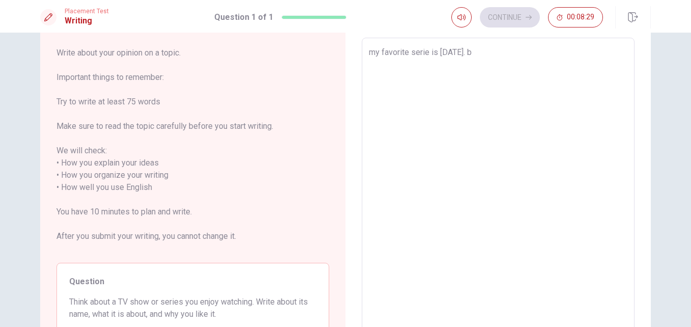
type textarea "x"
type textarea "my favorite serie is [DATE]. be"
type textarea "x"
type textarea "my favorite serie is [DATE]. bec"
type textarea "x"
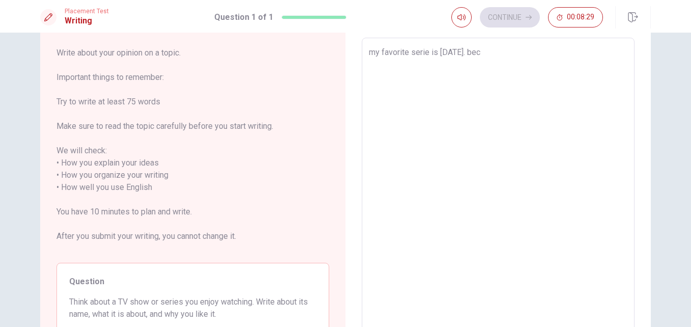
type textarea "my favorite serie is [DATE]. [GEOGRAPHIC_DATA]"
type textarea "x"
type textarea "my favorite serie is [DATE]. [GEOGRAPHIC_DATA]"
type textarea "x"
type textarea "my favorite serie is [DATE]. becous"
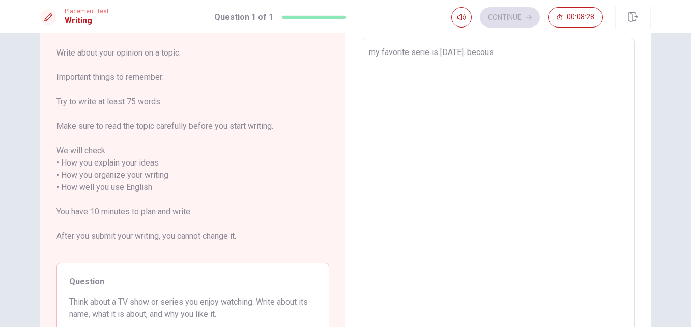
type textarea "x"
type textarea "my favorite serie is [DATE]. becouse"
type textarea "x"
type textarea "my favorite serie is [DATE]. becouse"
type textarea "x"
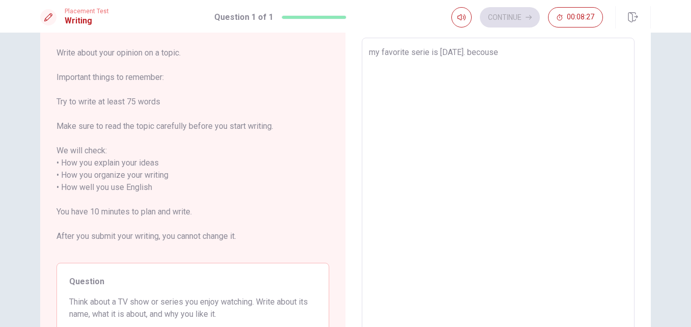
type textarea "my favorite serie is [DATE]. becouse i"
type textarea "x"
type textarea "my favorite serie is [DATE]. becouse il"
type textarea "x"
type textarea "my favorite serie is [DATE]. becouse i"
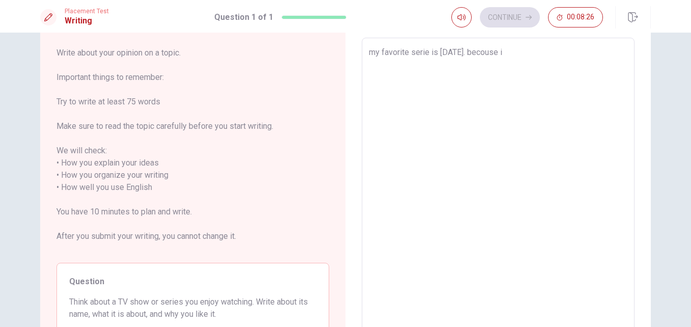
type textarea "x"
type textarea "my favorite serie is [DATE]. becouse i"
type textarea "x"
type textarea "my favorite serie is [DATE]. becouse i o"
type textarea "x"
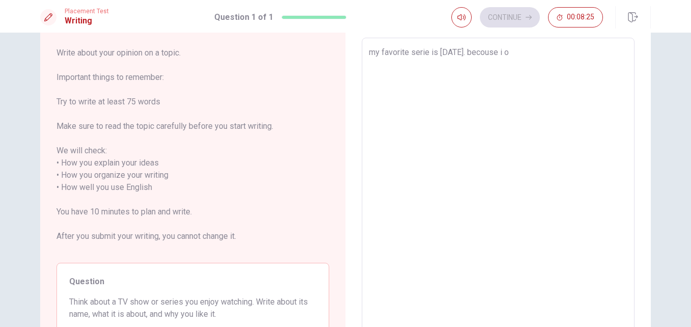
type textarea "my favorite serie is [DATE]. becouse i"
type textarea "x"
type textarea "my favorite serie is [DATE]. becouse i l"
type textarea "x"
type textarea "my favorite serie is [DATE]. becouse i lo"
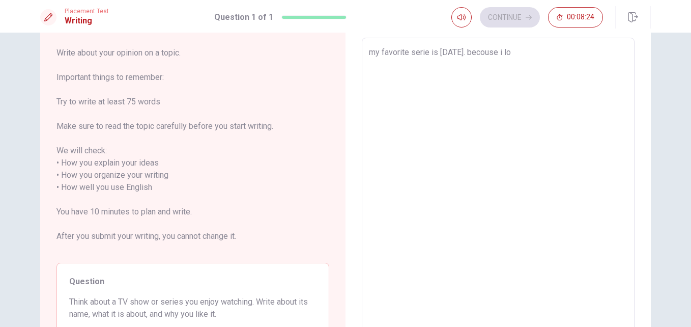
type textarea "x"
type textarea "my favorite serie is [DATE]. becouse i lov"
type textarea "x"
type textarea "my favorite serie is [DATE]. becouse i love"
type textarea "x"
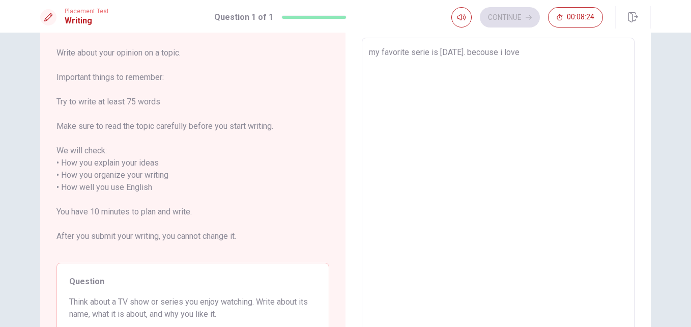
type textarea "my favorite serie is [DATE]. becouse i love"
type textarea "x"
type textarea "my favorite serie is [DATE]. becouse i love t"
type textarea "x"
type textarea "my favorite serie is [DATE]. becouse i love th"
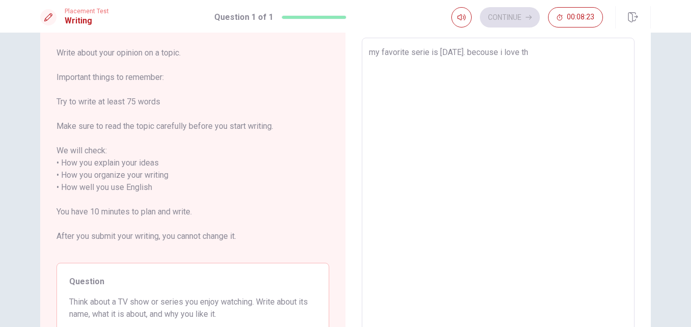
type textarea "x"
type textarea "my favorite serie is [DATE]. becouse i love the"
type textarea "x"
type textarea "my favorite serie is [DATE]. becouse i love the"
type textarea "x"
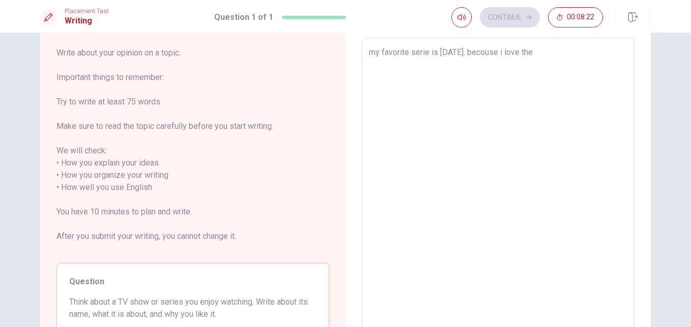
type textarea "my favorite serie is [DATE]. becouse i love the a"
type textarea "x"
type textarea "my favorite serie is [DATE]. becouse i love the ad"
type textarea "x"
type textarea "my favorite serie is [DATE]. becouse i love the ada"
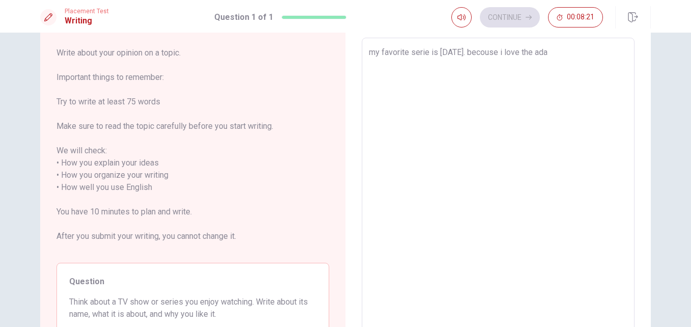
type textarea "x"
type textarea "my favorite serie is [DATE]. becouse i love the [PERSON_NAME]"
type textarea "x"
type textarea "my favorite serie is [DATE]. becouse i love the [PERSON_NAME]"
type textarea "x"
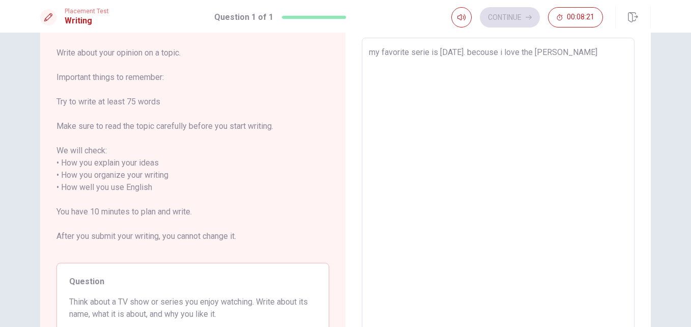
type textarea "my favorite serie is [DATE]. becouse i love the [PERSON_NAME]"
type textarea "x"
type textarea "my favorite serie is [DATE]. becouse i love the [PERSON_NAME]"
type textarea "x"
type textarea "my favorite serie is [DATE]. becouse i love the [PERSON_NAME]"
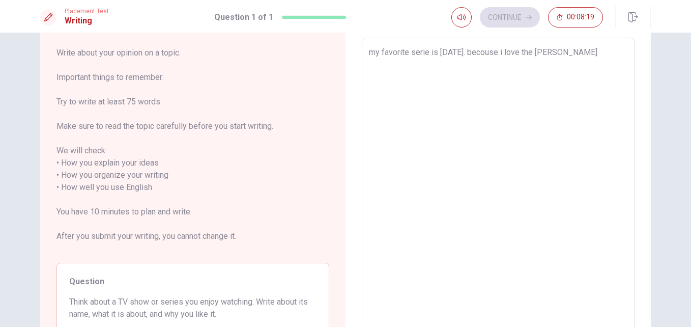
type textarea "x"
type textarea "my favorite serie is [DATE]. becouse i love the [PERSON_NAME]'"
type textarea "x"
type textarea "my favorite serie is [DATE]. becouse i love the [PERSON_NAME]'a"
type textarea "x"
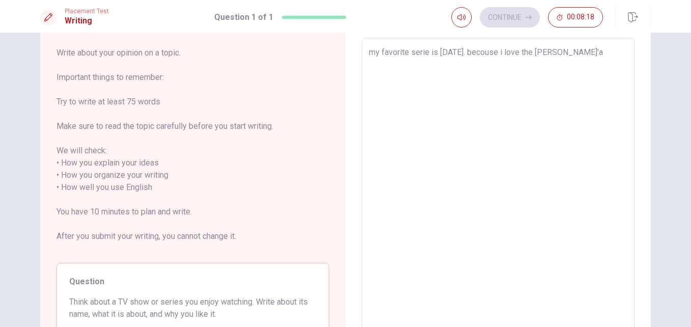
type textarea "my favorite serie is [DATE]. becouse i love the [PERSON_NAME]'as"
type textarea "x"
type textarea "my favorite serie is [DATE]. becouse i love the [PERSON_NAME]'as"
type textarea "x"
type textarea "my favorite serie is [DATE]. becouse i love the [PERSON_NAME]'as"
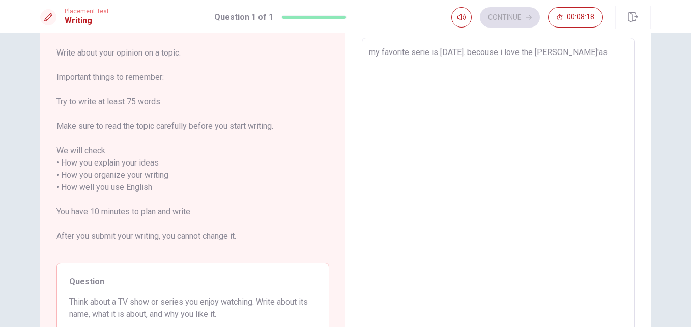
type textarea "x"
type textarea "my favorite serie is [DATE]. becouse i love the [PERSON_NAME]'a"
type textarea "x"
type textarea "my favorite serie is [DATE]. becouse i love the [PERSON_NAME]'"
type textarea "x"
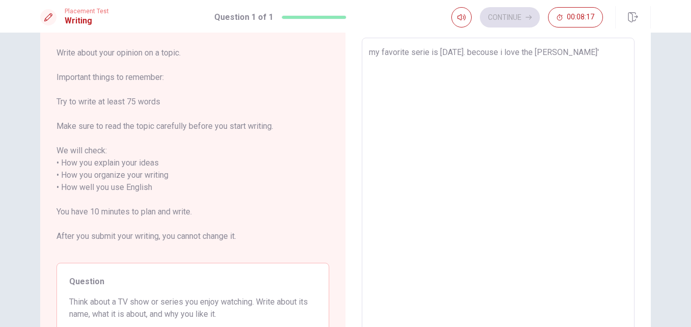
type textarea "my favorite serie is [DATE]. becouse i love the [PERSON_NAME]"
type textarea "x"
type textarea "my favorite serie is [DATE]. becouse i love the [PERSON_NAME]'"
type textarea "x"
type textarea "my favorite serie is [DATE]. becouse i love the [PERSON_NAME]'s"
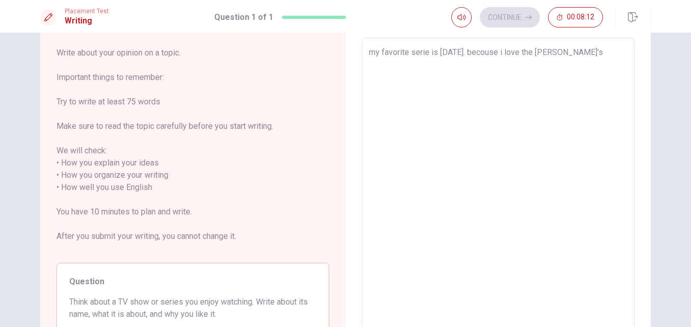
click at [553, 54] on textarea "my favorite serie is [DATE]. becouse i love the [PERSON_NAME]'s" at bounding box center [498, 187] width 259 height 282
type textarea "x"
type textarea "my favorite serie is [DATE]. becouse i love the dam's"
type textarea "x"
type textarea "my favorite serie is [DATE]. becouse i love the [PERSON_NAME]'s"
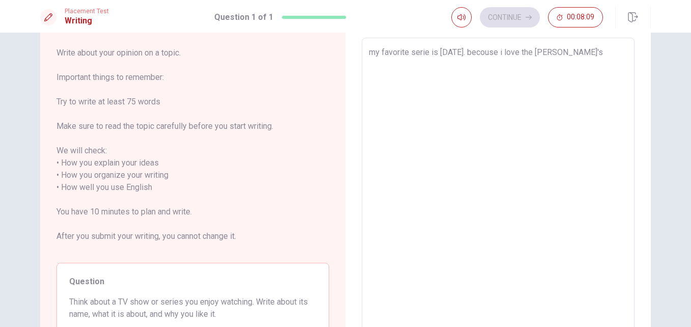
click at [586, 58] on textarea "my favorite serie is [DATE]. becouse i love the [PERSON_NAME]'s" at bounding box center [498, 187] width 259 height 282
type textarea "x"
type textarea "my favorite serie is [DATE]. becouse i love the [PERSON_NAME]'s"
type textarea "x"
type textarea "my favorite serie is [DATE]. becouse i love the [PERSON_NAME]'s f"
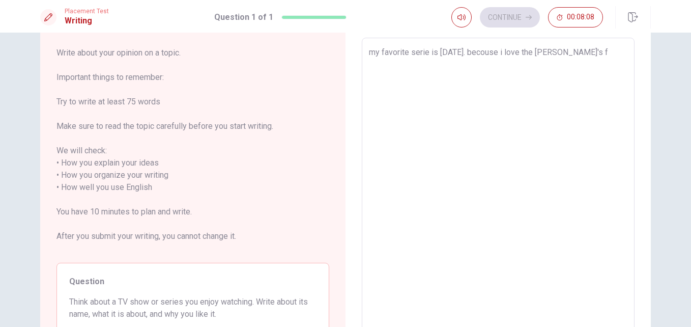
type textarea "x"
type textarea "my favorite serie is [DATE]. becouse i love the [PERSON_NAME]'s fa"
type textarea "x"
type textarea "my favorite serie is [DATE]. becouse i love the [PERSON_NAME]'s fam"
type textarea "x"
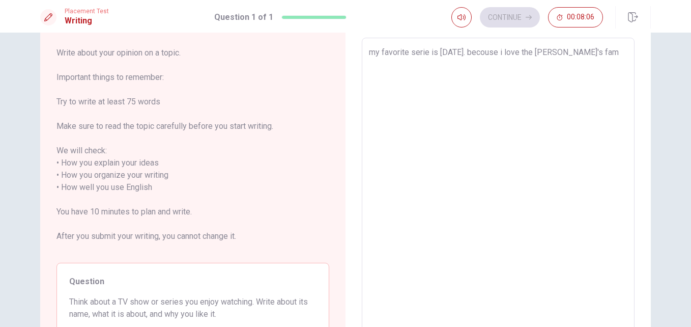
type textarea "my favorite serie is [DATE]. becouse i love the [PERSON_NAME]'s fami"
type textarea "x"
type textarea "my favorite serie is [DATE]. becouse i love the [PERSON_NAME]'s famil"
type textarea "x"
type textarea "my favorite serie is [DATE]. becouse i love the [PERSON_NAME]'s family"
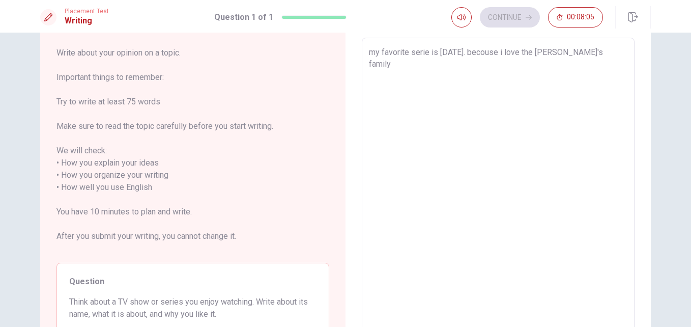
type textarea "x"
type textarea "my favorite serie is [DATE]. becouse i love the [PERSON_NAME]'s family"
click at [535, 52] on textarea "my favorite serie is [DATE]. becouse i love the [PERSON_NAME]'s family" at bounding box center [498, 187] width 259 height 282
type textarea "x"
type textarea "my favorite serie is [DATE]. becouse i love tthe [PERSON_NAME]'s family"
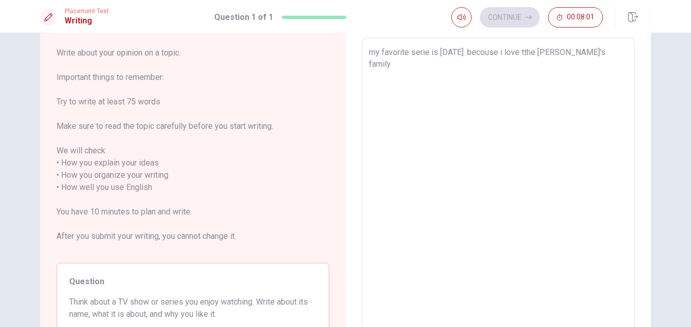
type textarea "x"
type textarea "my favorite serie is [DATE]. becouse i love ththe [PERSON_NAME]'s family"
type textarea "x"
type textarea "my favorite serie is [DATE]. becouse i love thethe [PERSON_NAME]'s family"
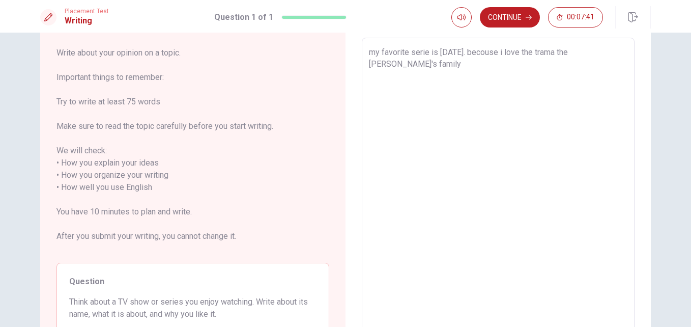
click at [423, 74] on textarea "my favorite serie is [DATE]. becouse i love the trama the [PERSON_NAME]'s family" at bounding box center [498, 187] width 259 height 282
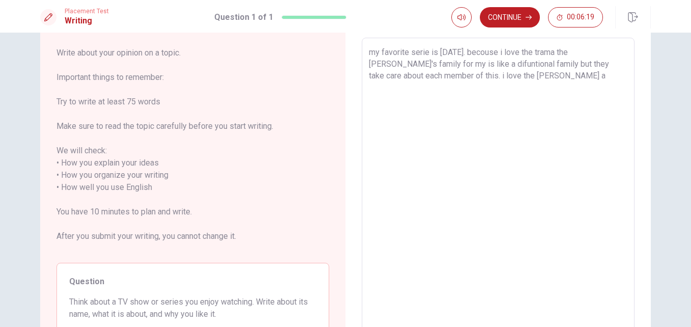
click at [502, 78] on textarea "my favorite serie is [DATE]. becouse i love the trama the [PERSON_NAME]'s famil…" at bounding box center [498, 187] width 259 height 282
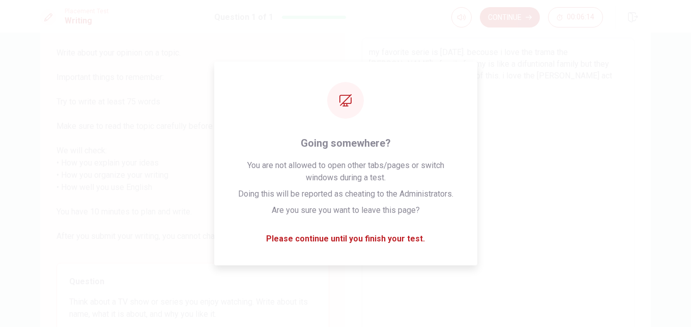
click at [529, 115] on textarea "my favorite serie is [DATE]. becouse i love the trama the [PERSON_NAME]'s famil…" at bounding box center [498, 187] width 259 height 282
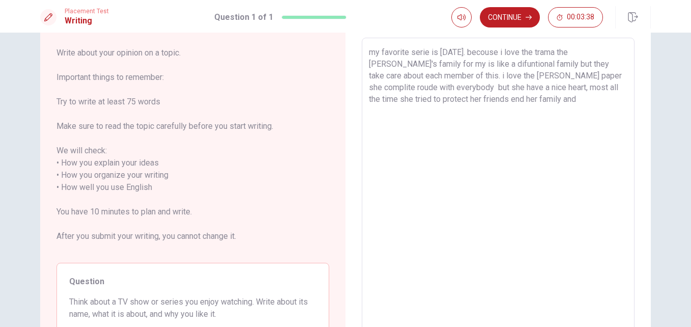
click at [522, 107] on textarea "my favorite serie is [DATE]. becouse i love the trama the [PERSON_NAME]'s famil…" at bounding box center [498, 187] width 259 height 282
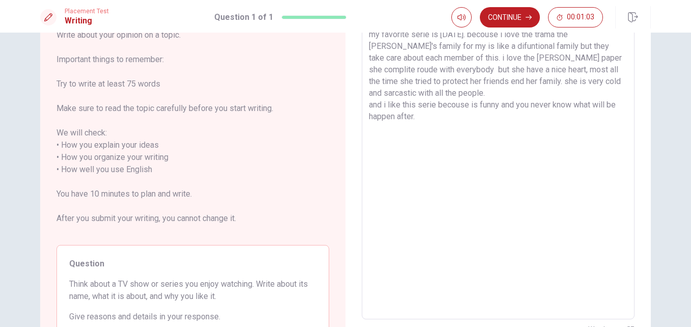
scroll to position [49, 0]
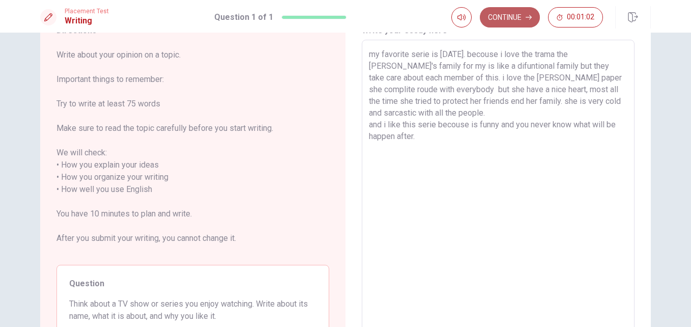
click at [505, 17] on button "Continue" at bounding box center [510, 17] width 60 height 20
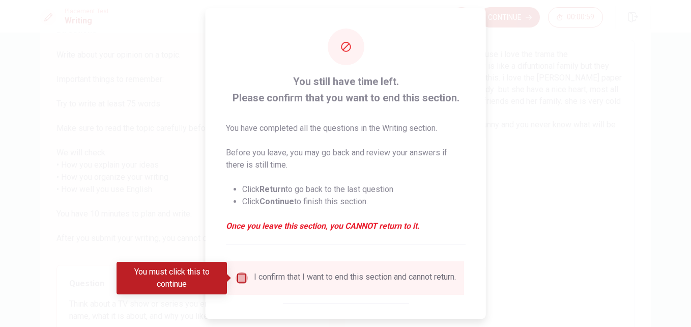
click at [240, 278] on input "You must click this to continue" at bounding box center [242, 278] width 12 height 12
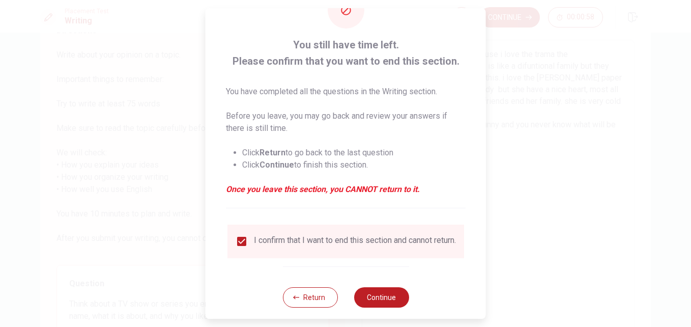
scroll to position [53, 0]
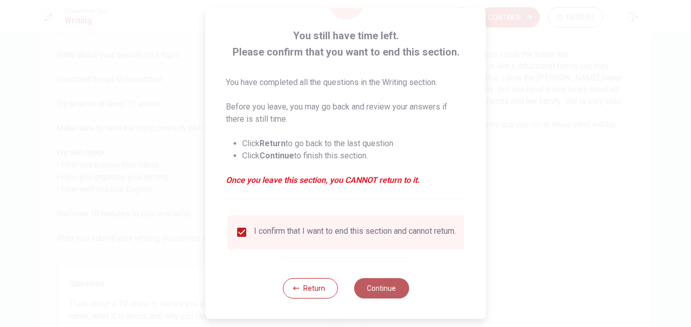
click at [373, 287] on button "Continue" at bounding box center [381, 288] width 55 height 20
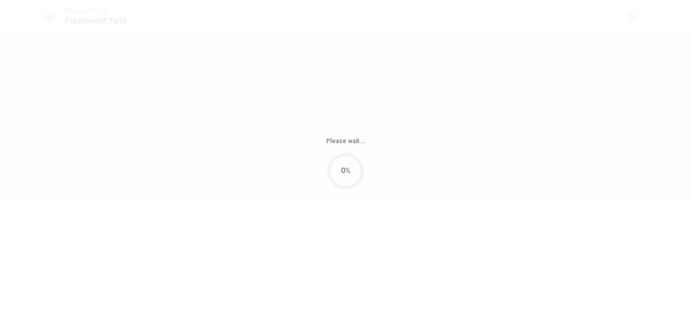
scroll to position [0, 0]
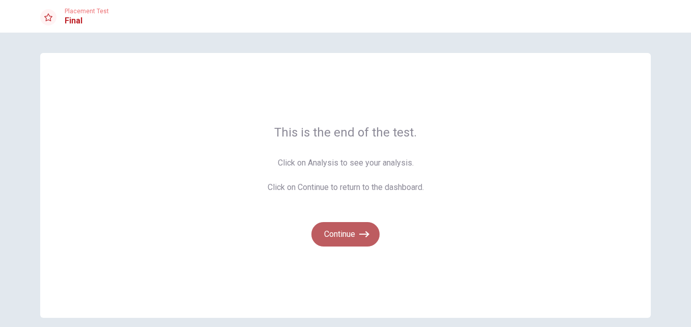
click at [335, 239] on button "Continue" at bounding box center [346, 234] width 68 height 24
